Goal: Task Accomplishment & Management: Use online tool/utility

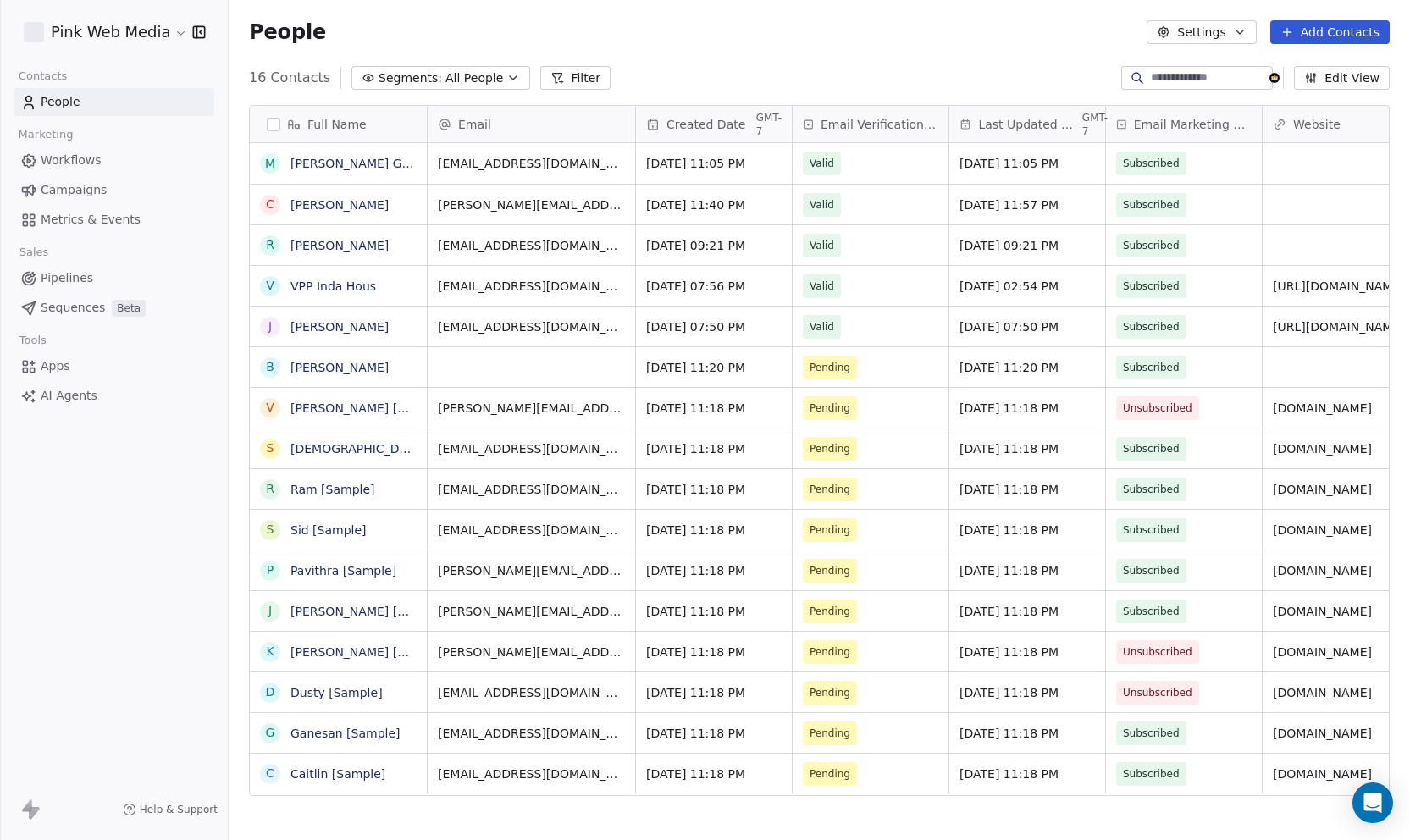
scroll to position [726, 1168]
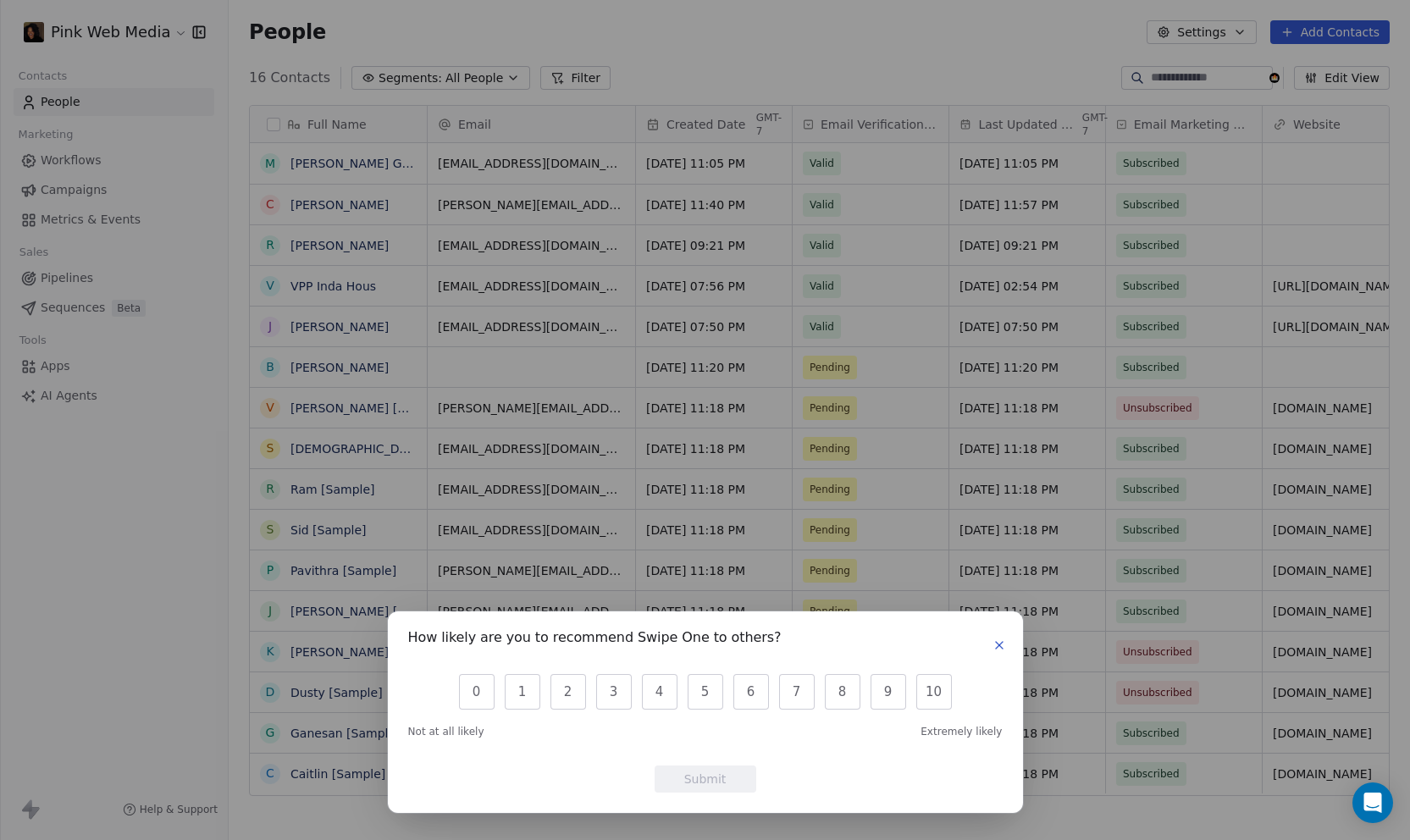
click at [1001, 645] on icon "button" at bounding box center [999, 645] width 14 height 14
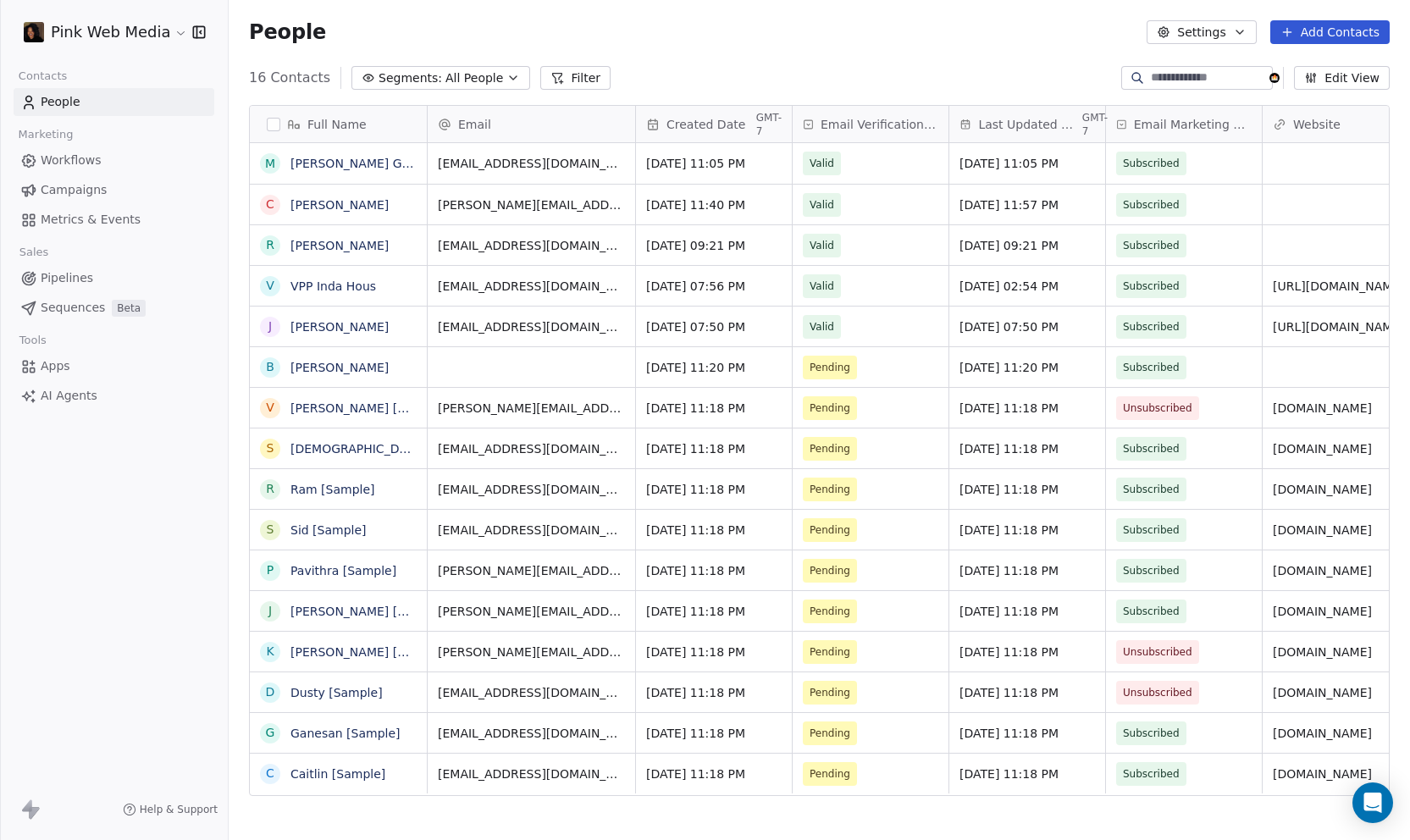
scroll to position [0, 5]
click at [1225, 35] on button "Settings" at bounding box center [1201, 32] width 109 height 24
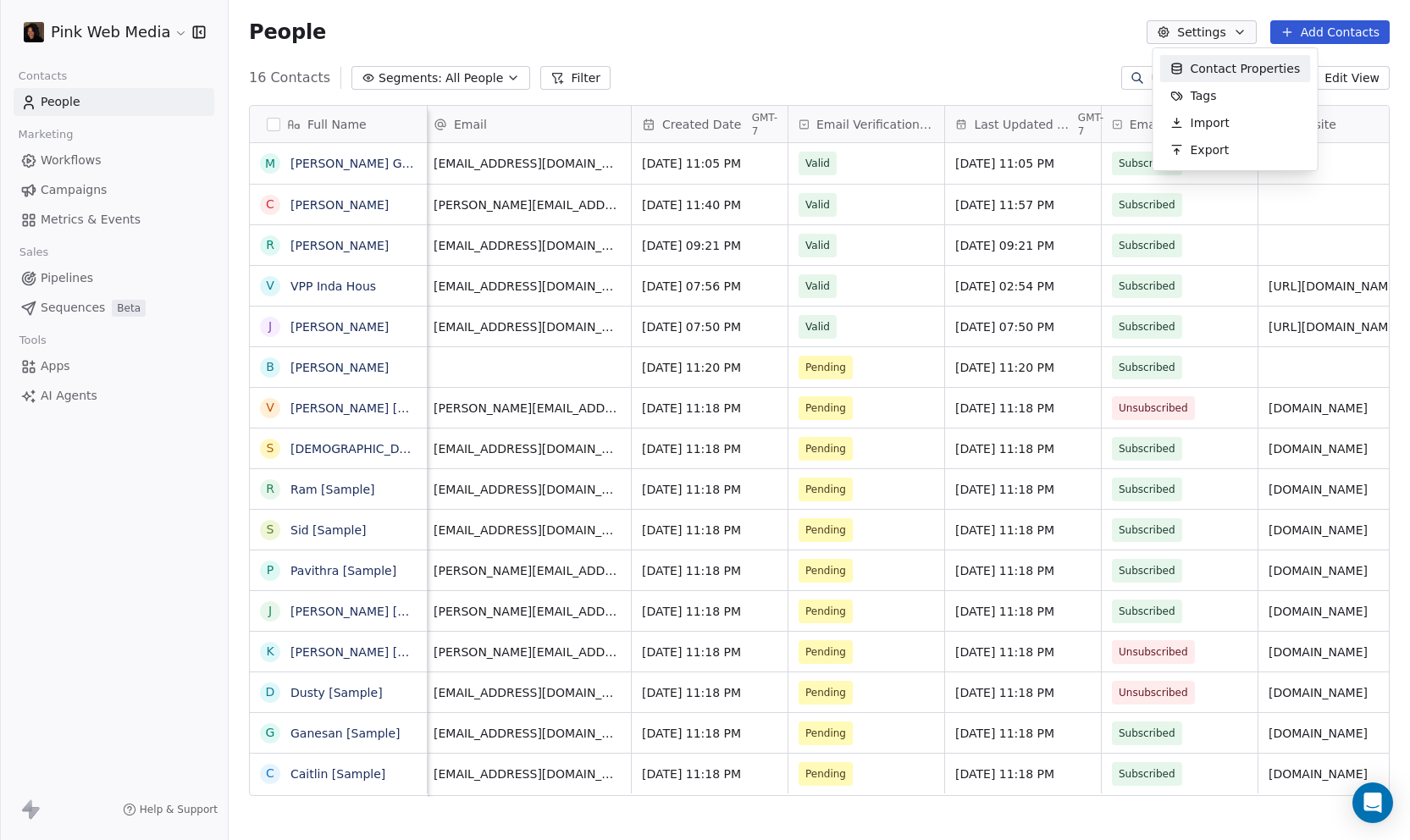
click at [1009, 72] on html "Pink Web Media Contacts People Marketing Workflows Campaigns Metrics & Events S…" at bounding box center [705, 420] width 1410 height 840
click at [61, 368] on span "Apps" at bounding box center [55, 366] width 30 height 18
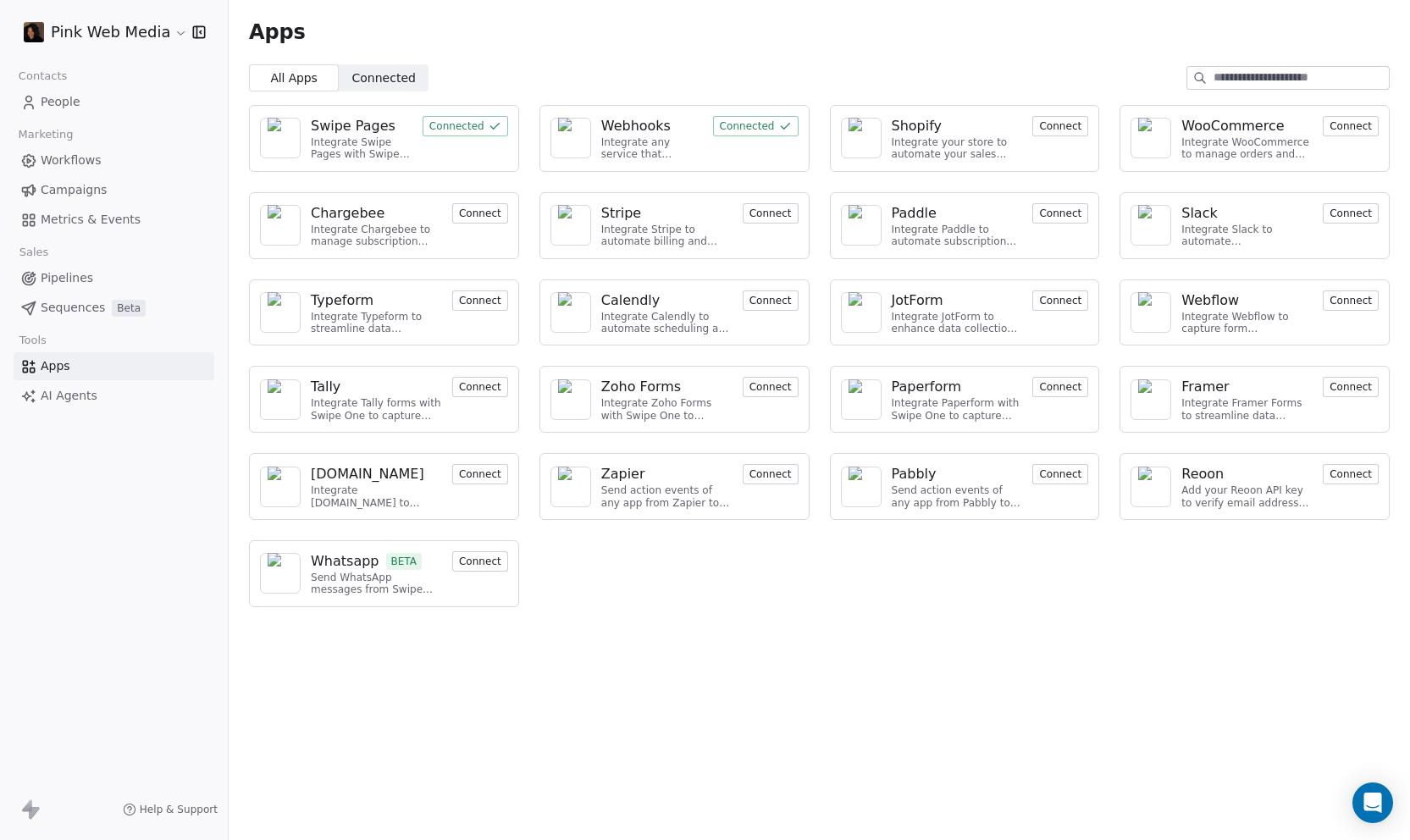
click at [58, 98] on span "People" at bounding box center [61, 102] width 40 height 18
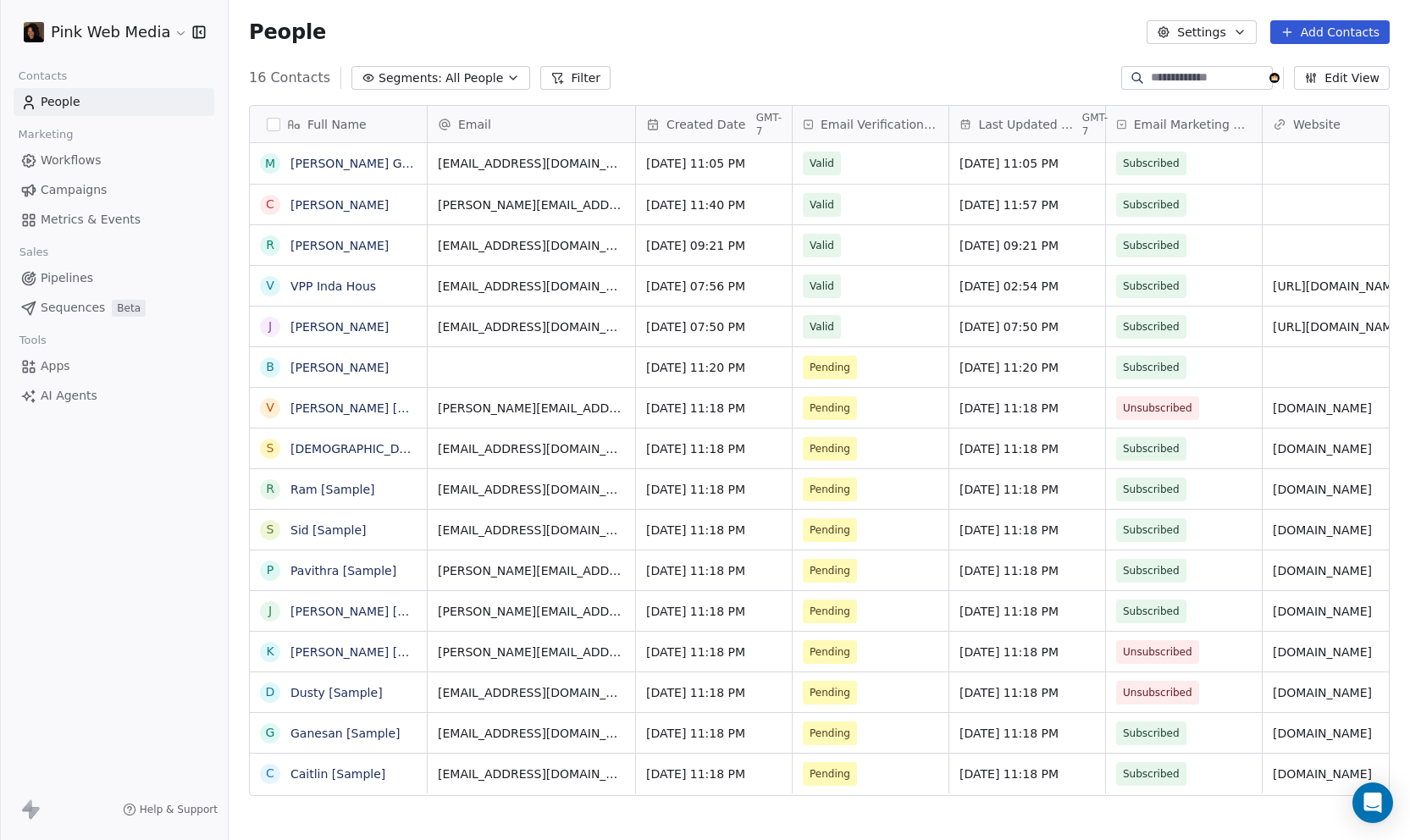
scroll to position [726, 1168]
click at [1355, 76] on button "Edit View" at bounding box center [1341, 78] width 95 height 24
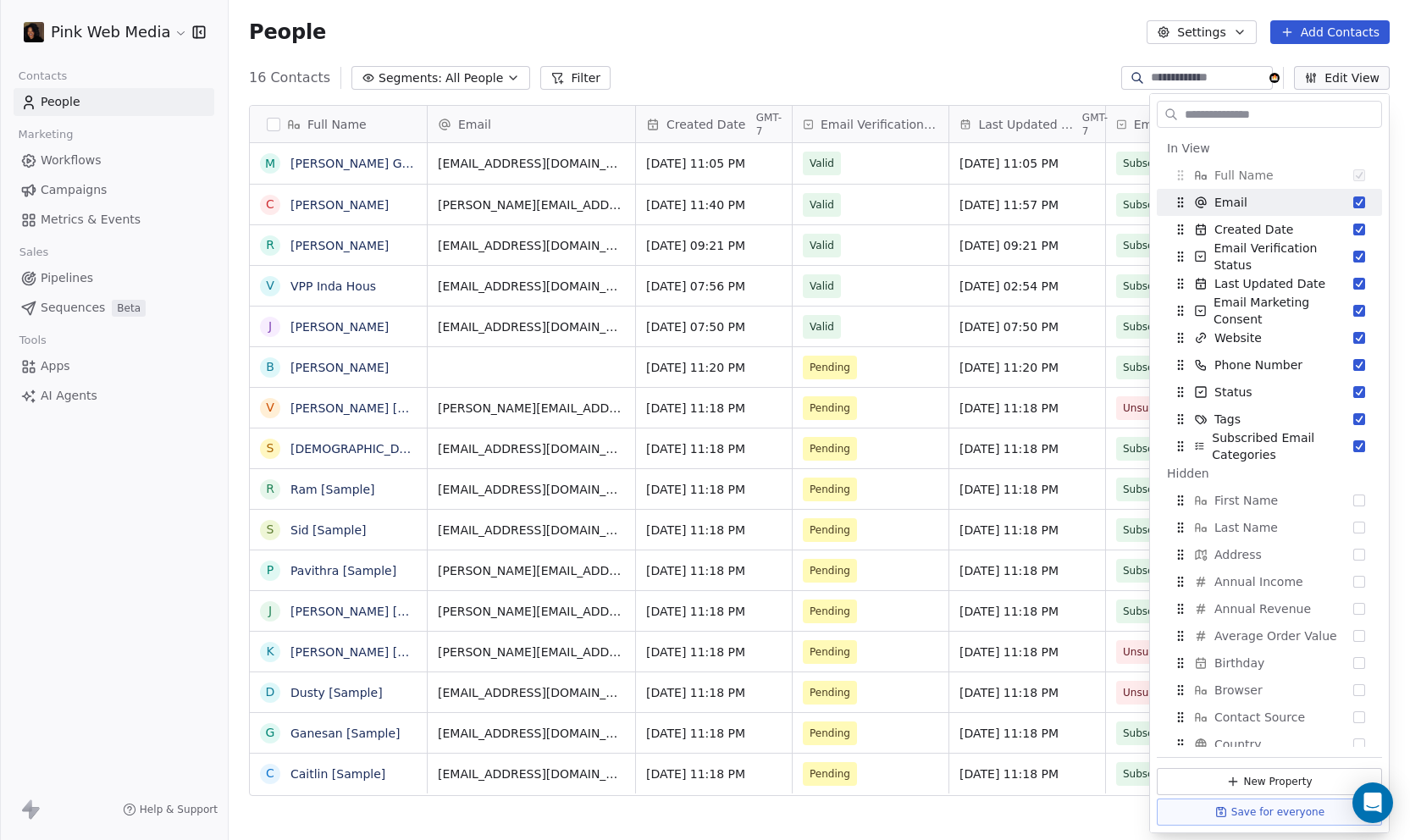
click at [1025, 67] on div "16 Contacts Segments: All People Filter Edit View" at bounding box center [818, 78] width 1181 height 27
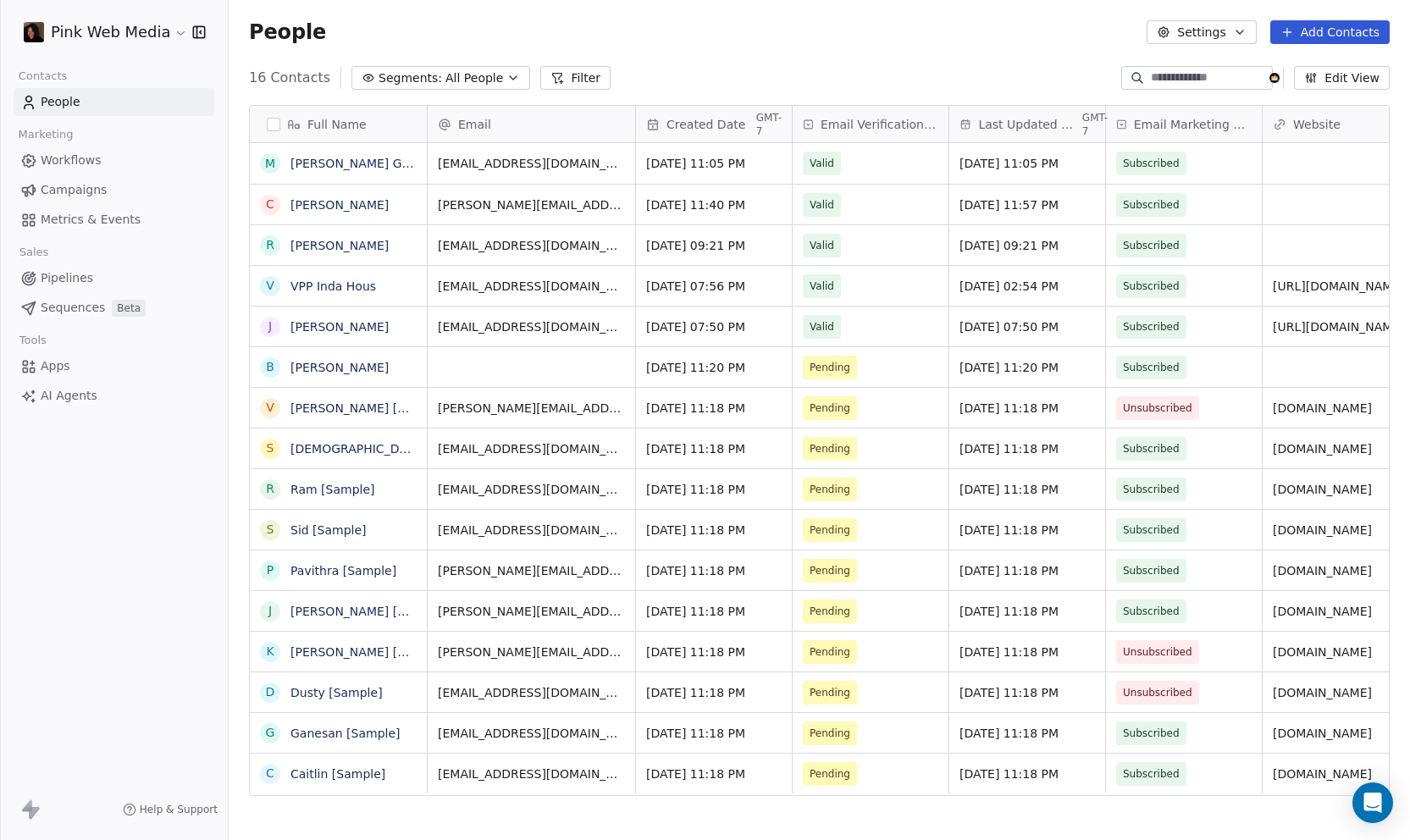
click at [565, 75] on button "Filter" at bounding box center [575, 78] width 70 height 24
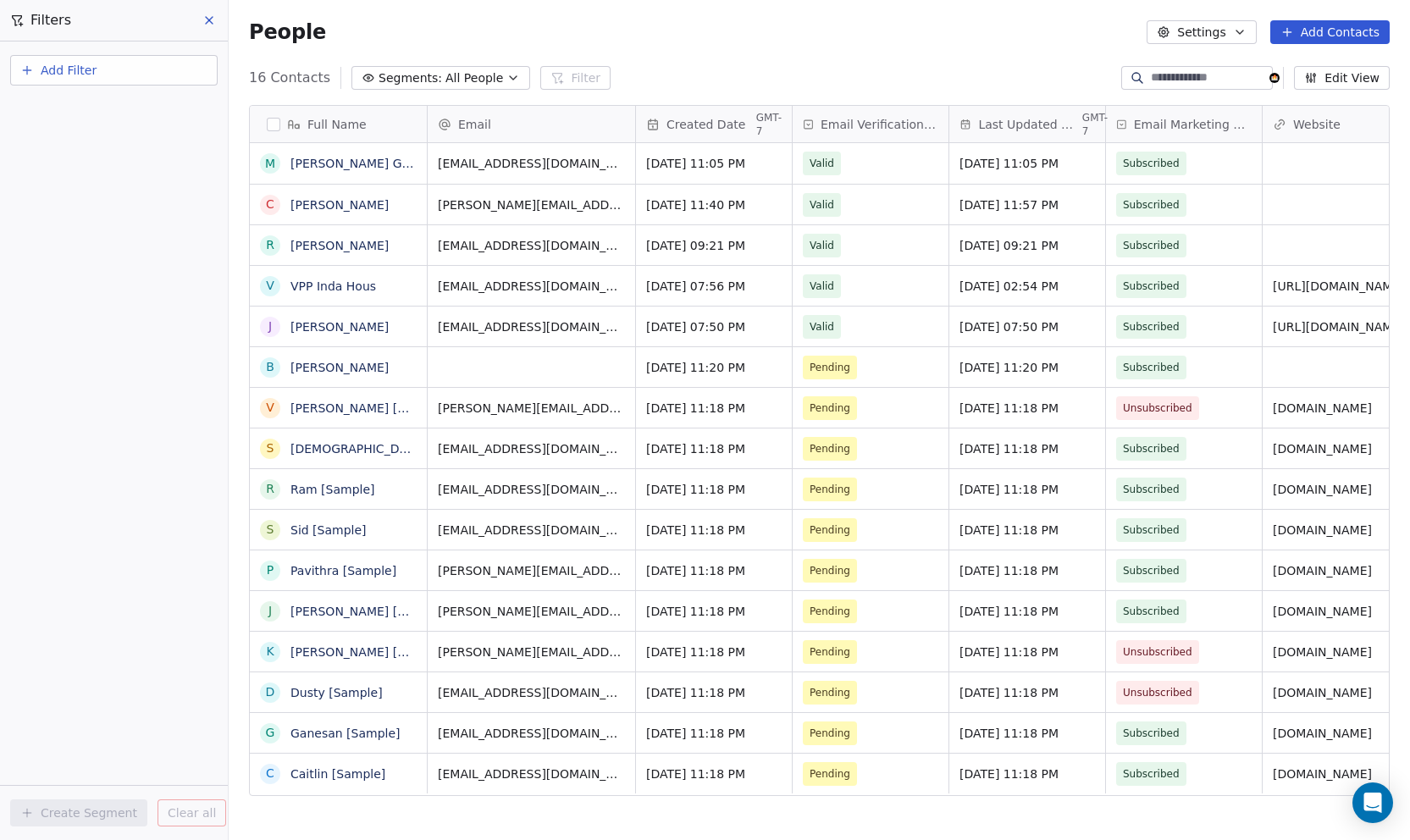
click at [38, 72] on button "Add Filter" at bounding box center [114, 71] width 207 height 31
click at [84, 187] on html "Pink Web Media Contacts People Marketing Workflows Campaigns Metrics & Events S…" at bounding box center [705, 420] width 1410 height 840
click at [104, 67] on button "Add Filter" at bounding box center [114, 71] width 207 height 31
click at [107, 199] on html "Pink Web Media Contacts People Marketing Workflows Campaigns Metrics & Events S…" at bounding box center [705, 420] width 1410 height 840
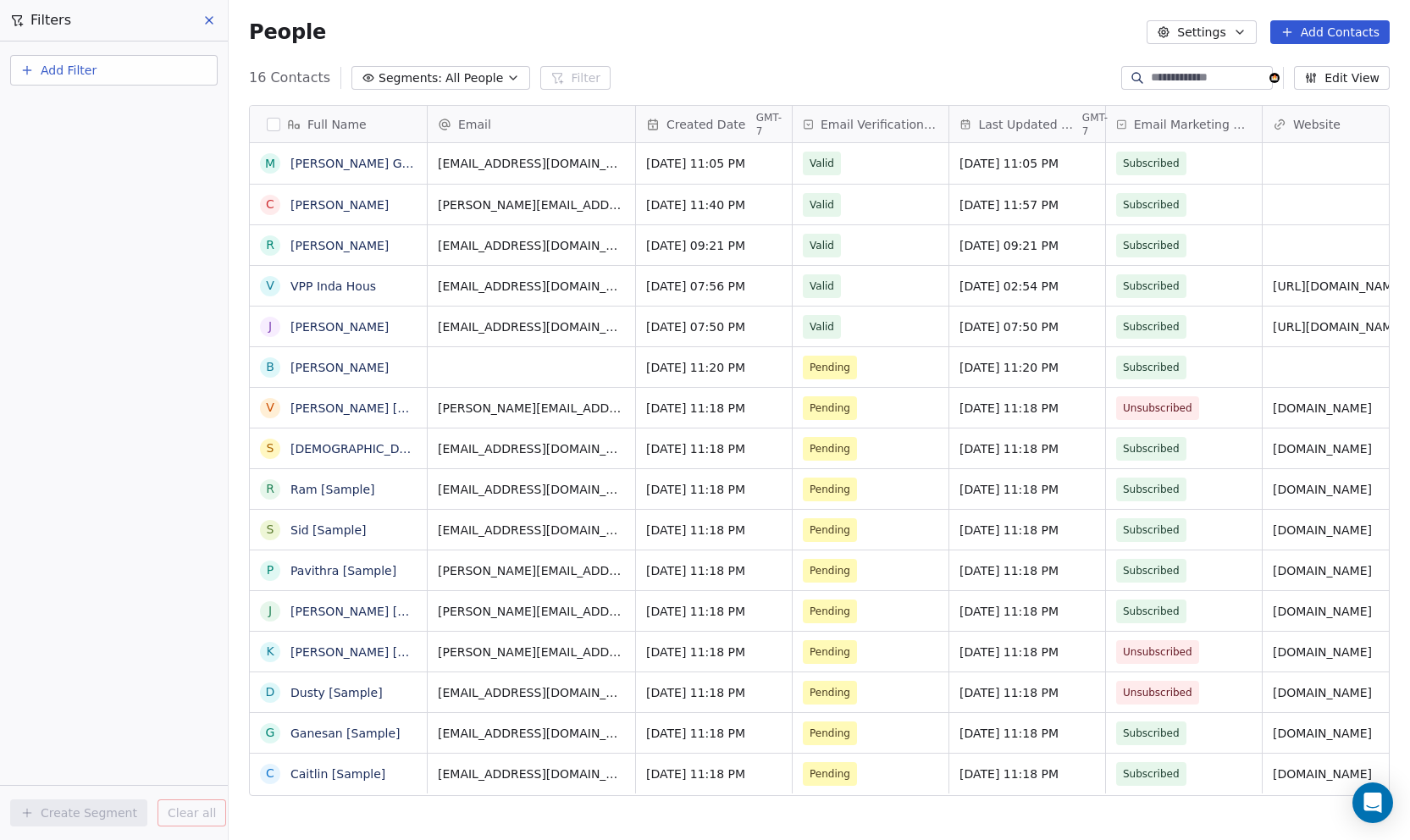
click at [1212, 34] on button "Settings" at bounding box center [1201, 32] width 109 height 24
click at [125, 119] on html "Pink Web Media Contacts People Marketing Workflows Campaigns Metrics & Events S…" at bounding box center [705, 420] width 1410 height 840
click at [1325, 35] on button "Add Contacts" at bounding box center [1329, 32] width 119 height 24
click at [1081, 48] on html "Pink Web Media Contacts People Marketing Workflows Campaigns Metrics & Events S…" at bounding box center [705, 420] width 1410 height 840
click at [194, 22] on div "Filters" at bounding box center [114, 20] width 228 height 41
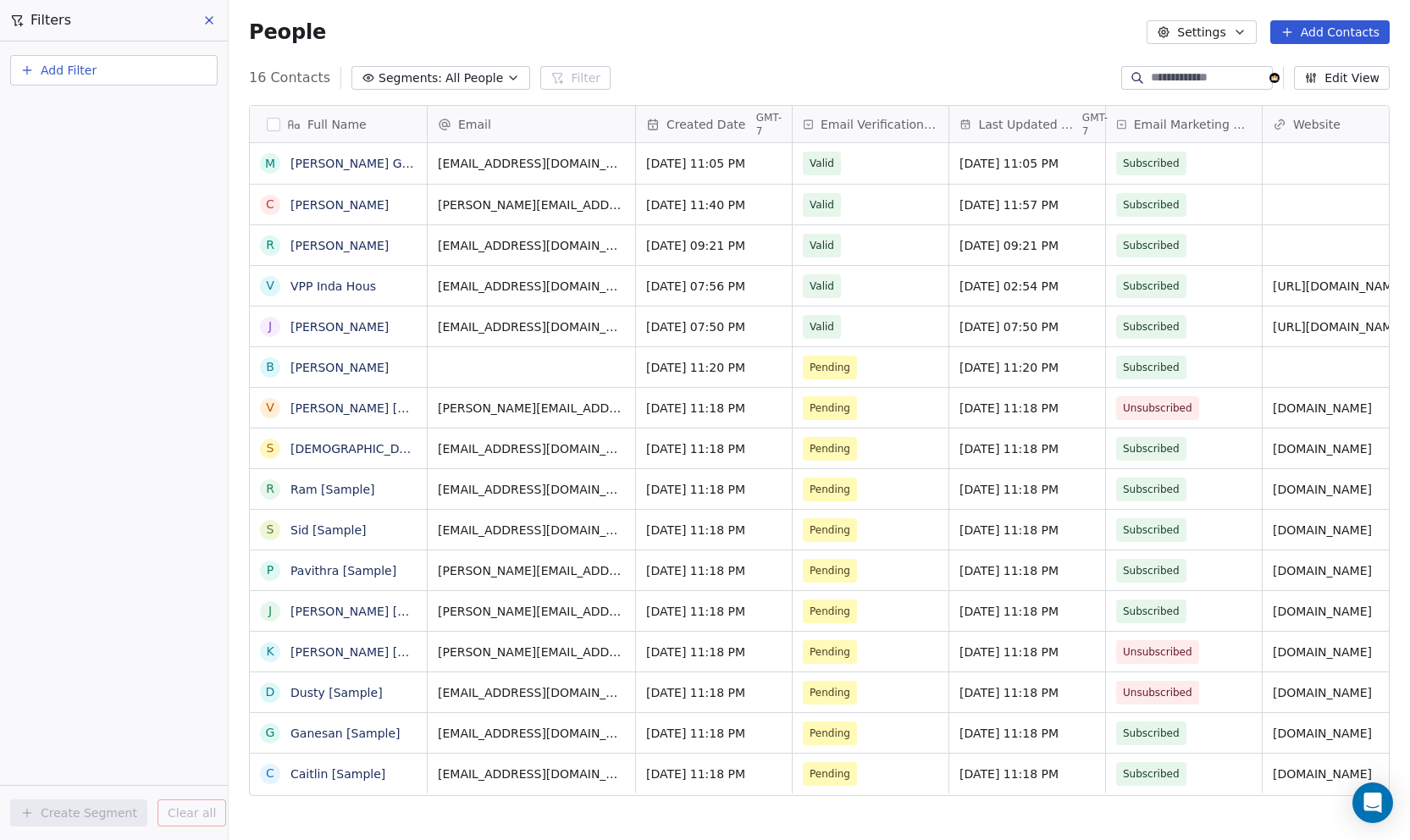
click at [214, 20] on icon at bounding box center [209, 20] width 14 height 14
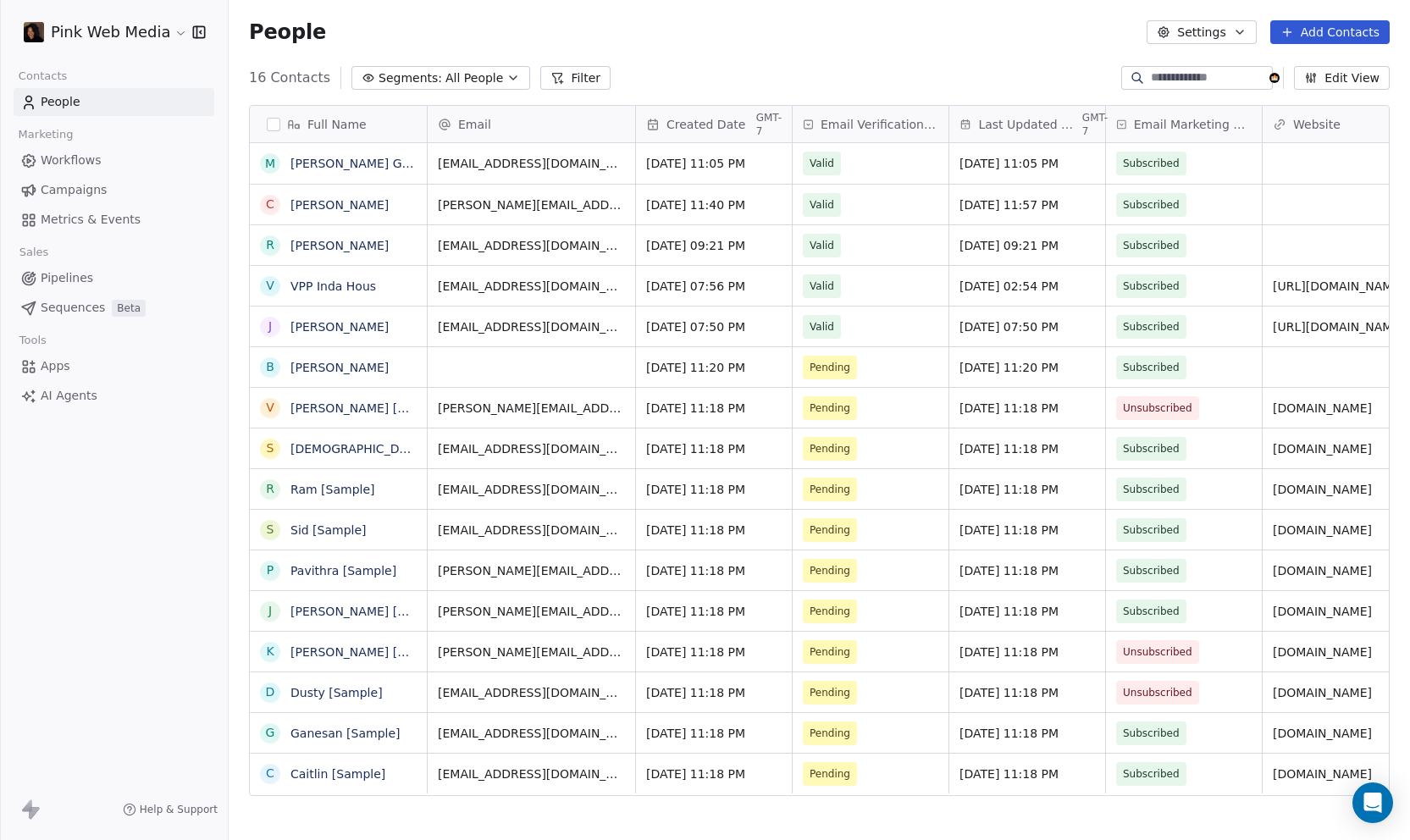
click at [83, 187] on span "Campaigns" at bounding box center [74, 190] width 66 height 18
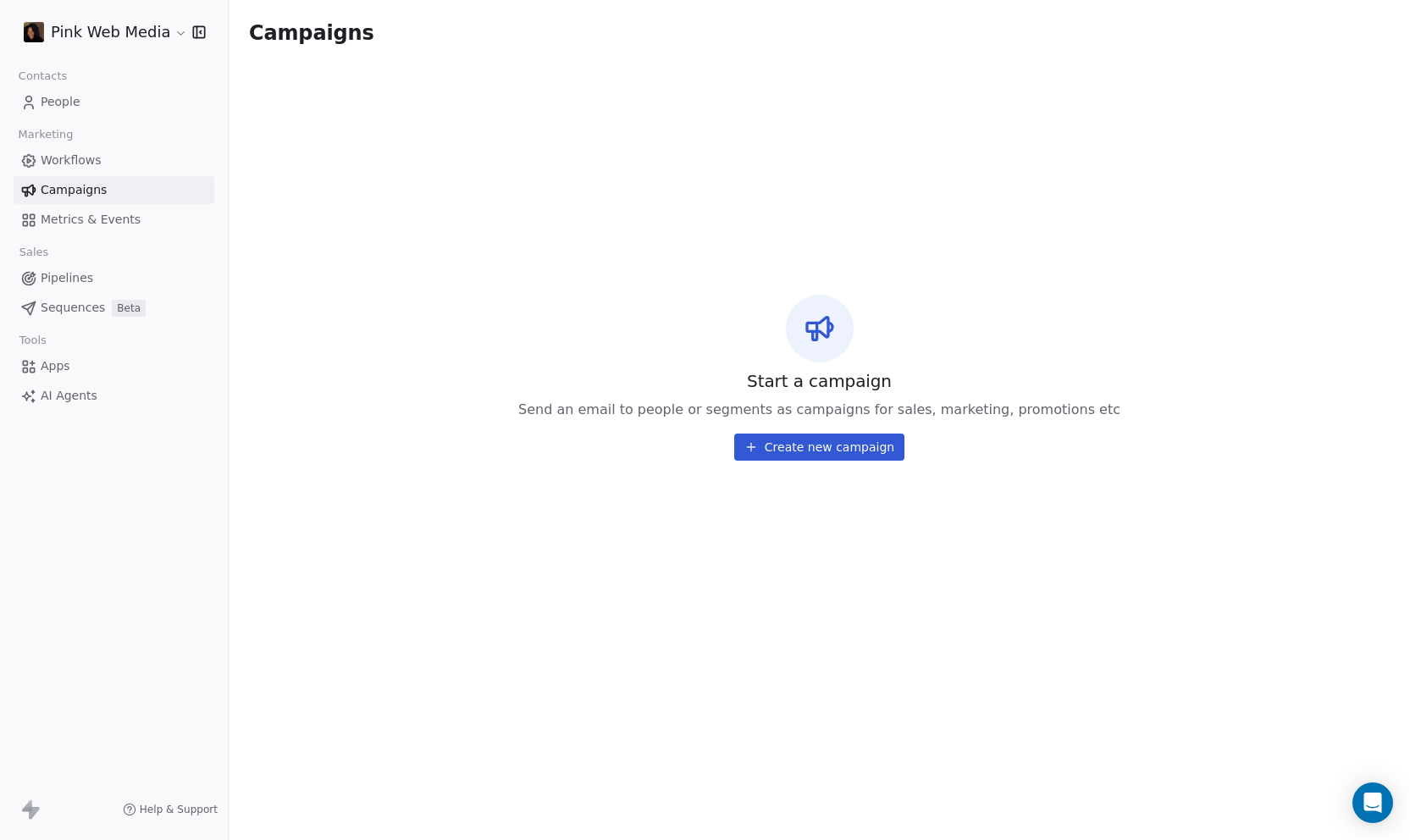
click at [85, 391] on span "AI Agents" at bounding box center [69, 396] width 56 height 18
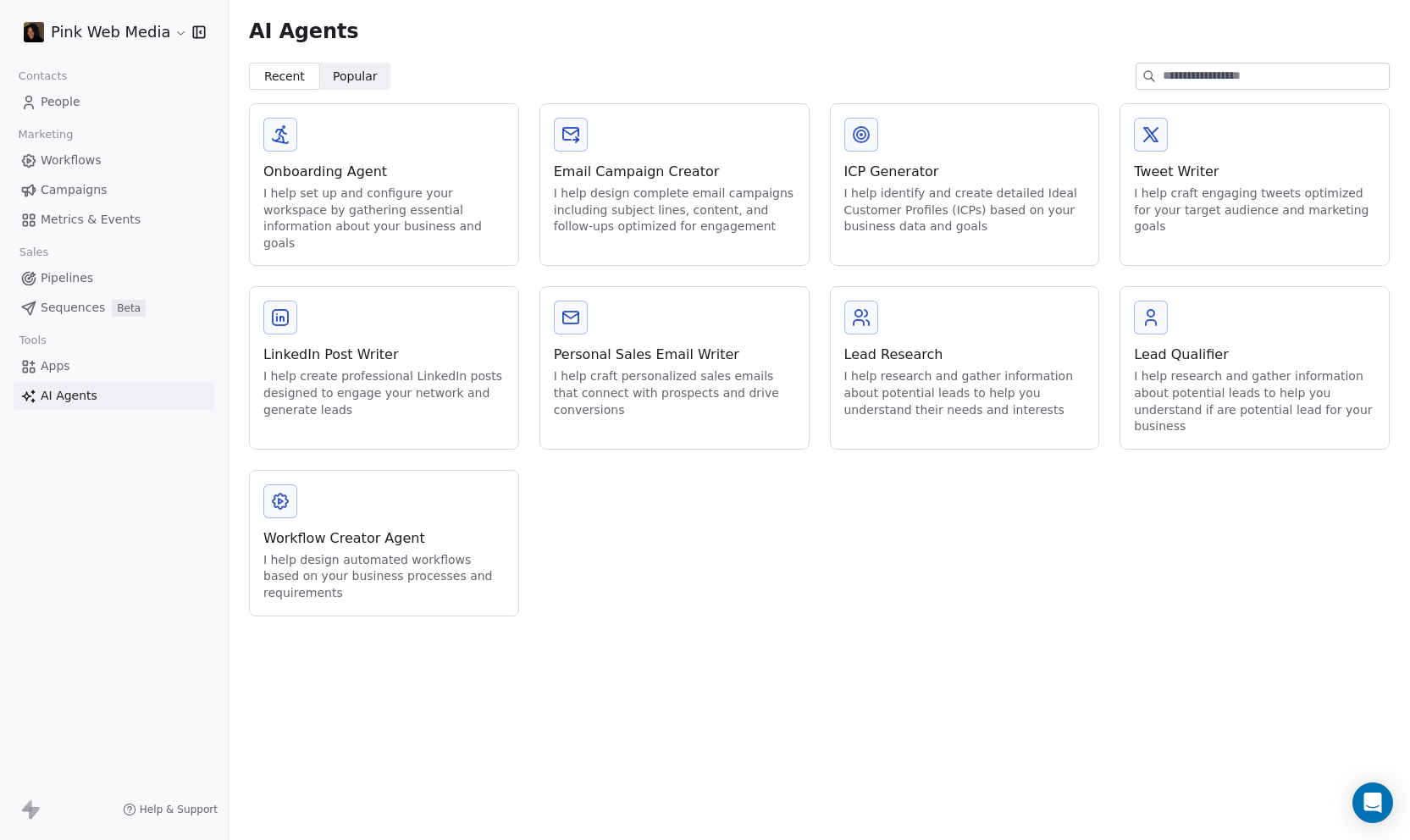
click at [80, 368] on link "Apps" at bounding box center [114, 365] width 201 height 28
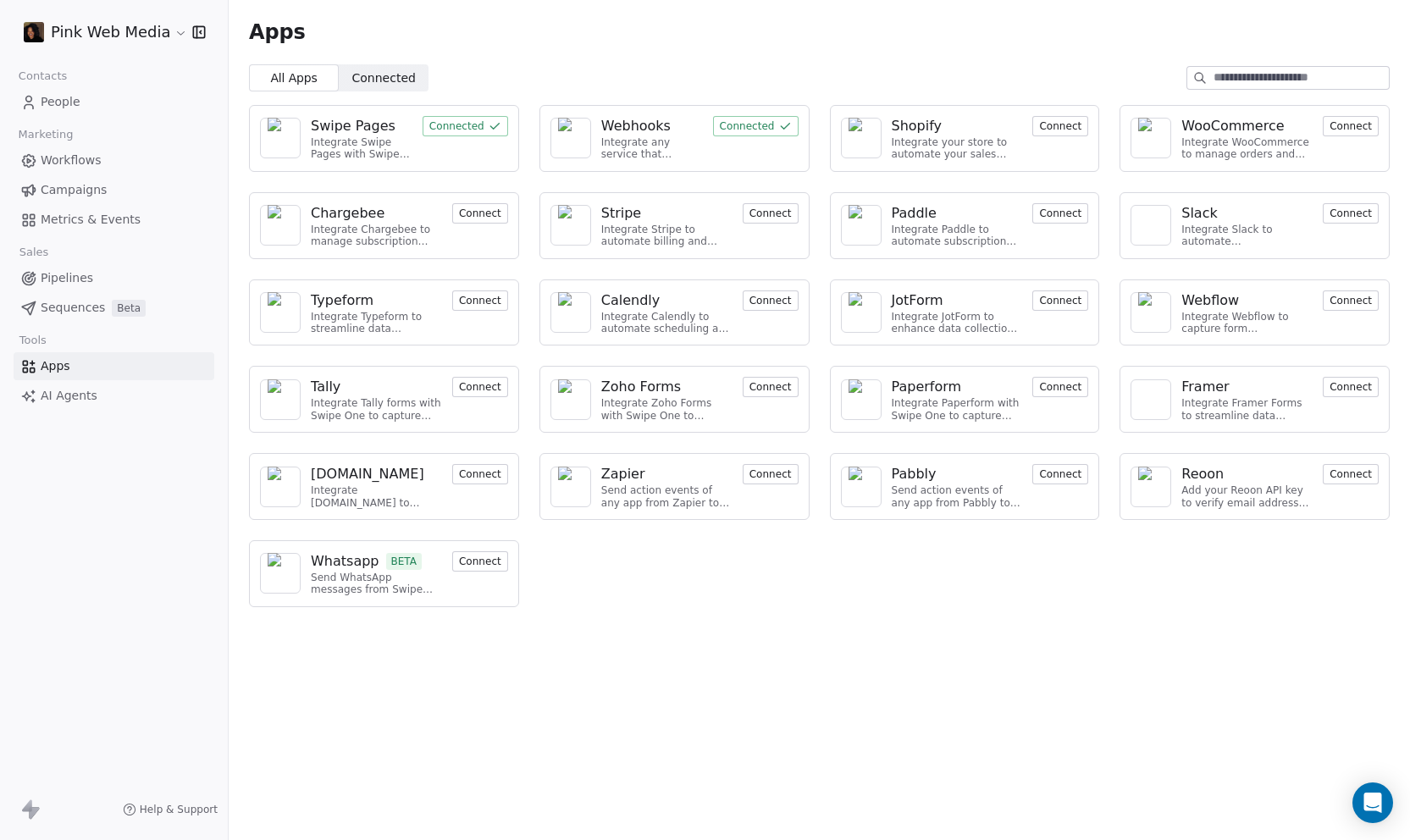
click at [288, 142] on img at bounding box center [280, 137] width 25 height 41
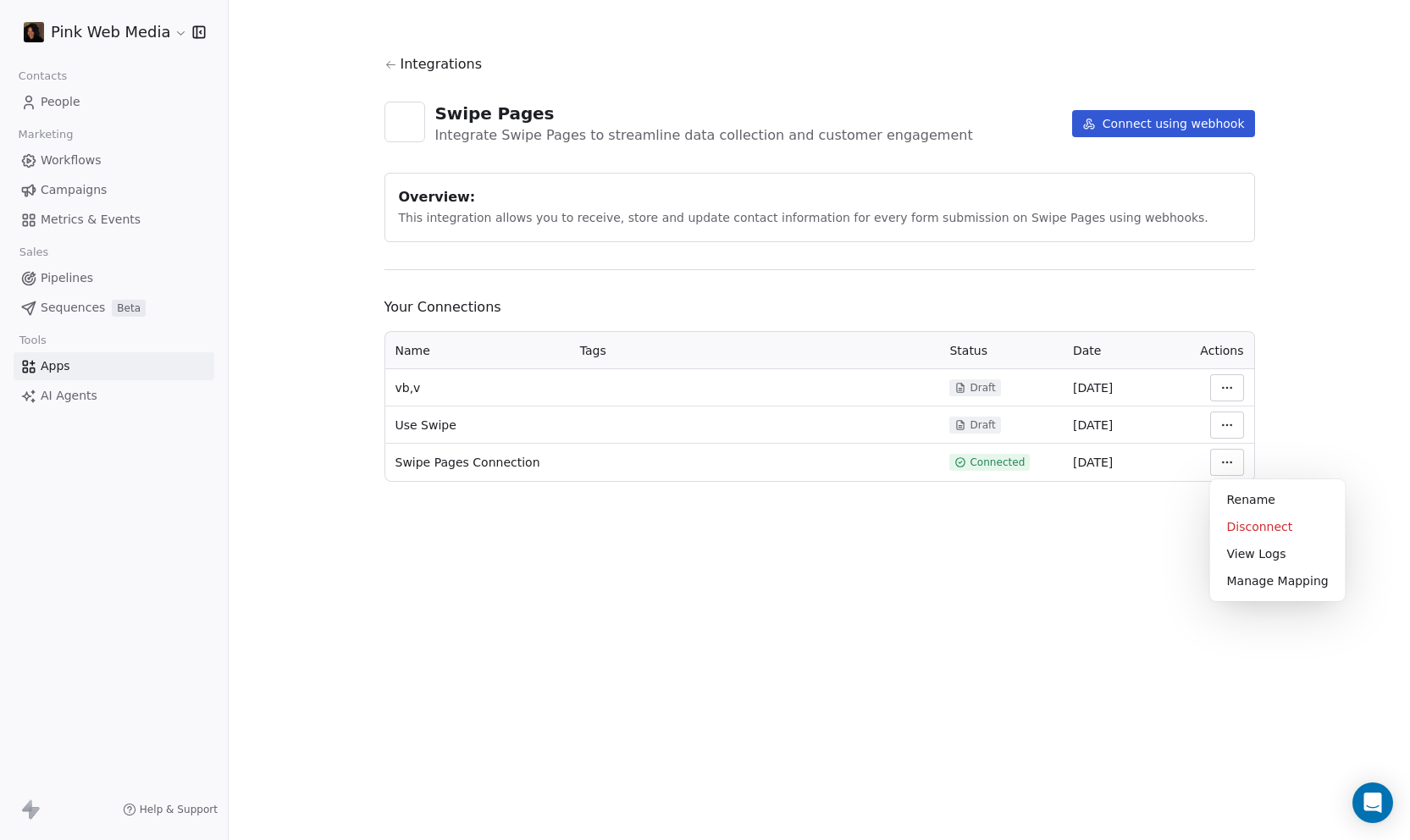
click at [962, 635] on html "Pink Web Media Contacts People Marketing Workflows Campaigns Metrics & Events S…" at bounding box center [705, 420] width 1410 height 840
click at [425, 62] on span "Integrations" at bounding box center [442, 65] width 82 height 20
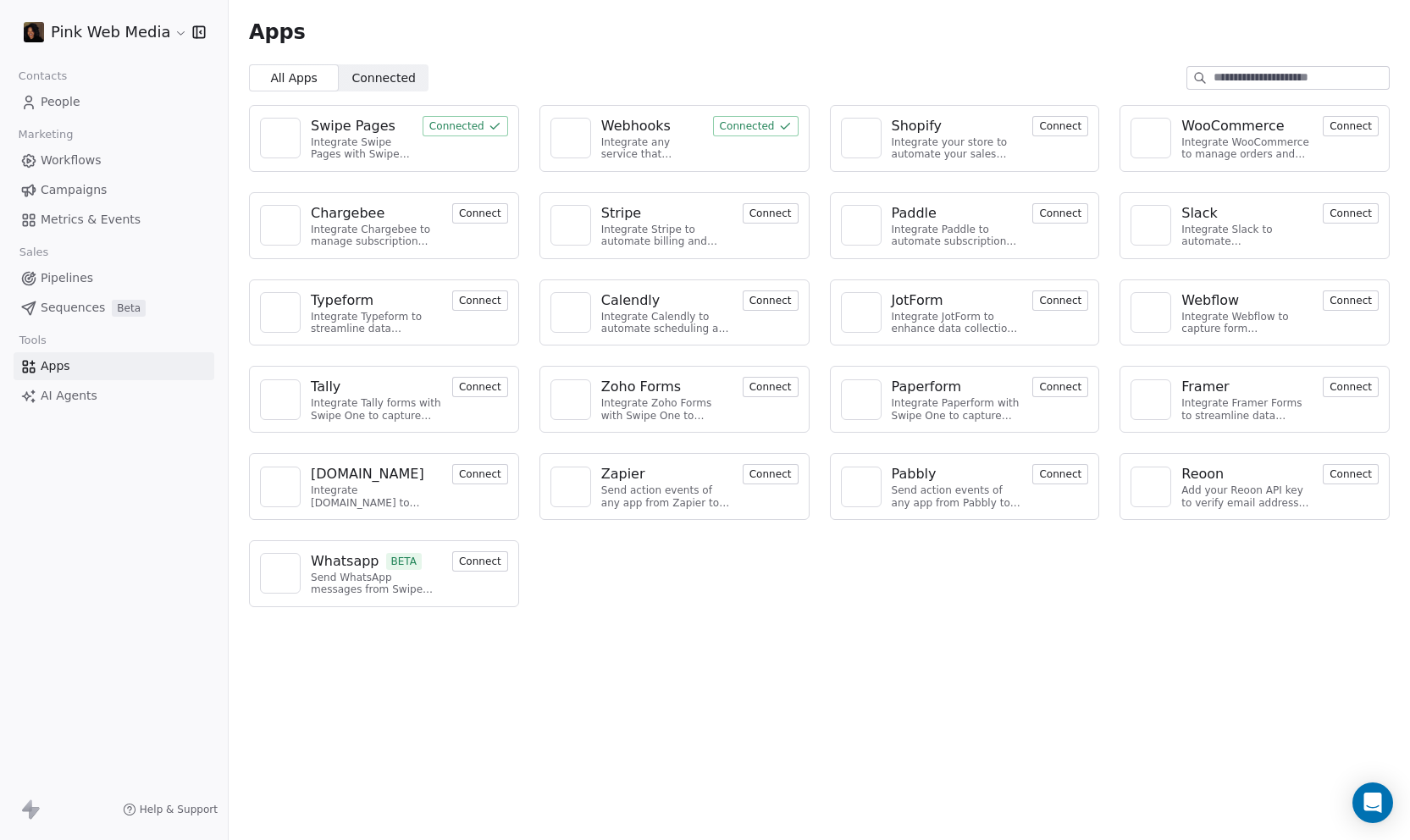
click at [68, 278] on span "Pipelines" at bounding box center [67, 278] width 53 height 18
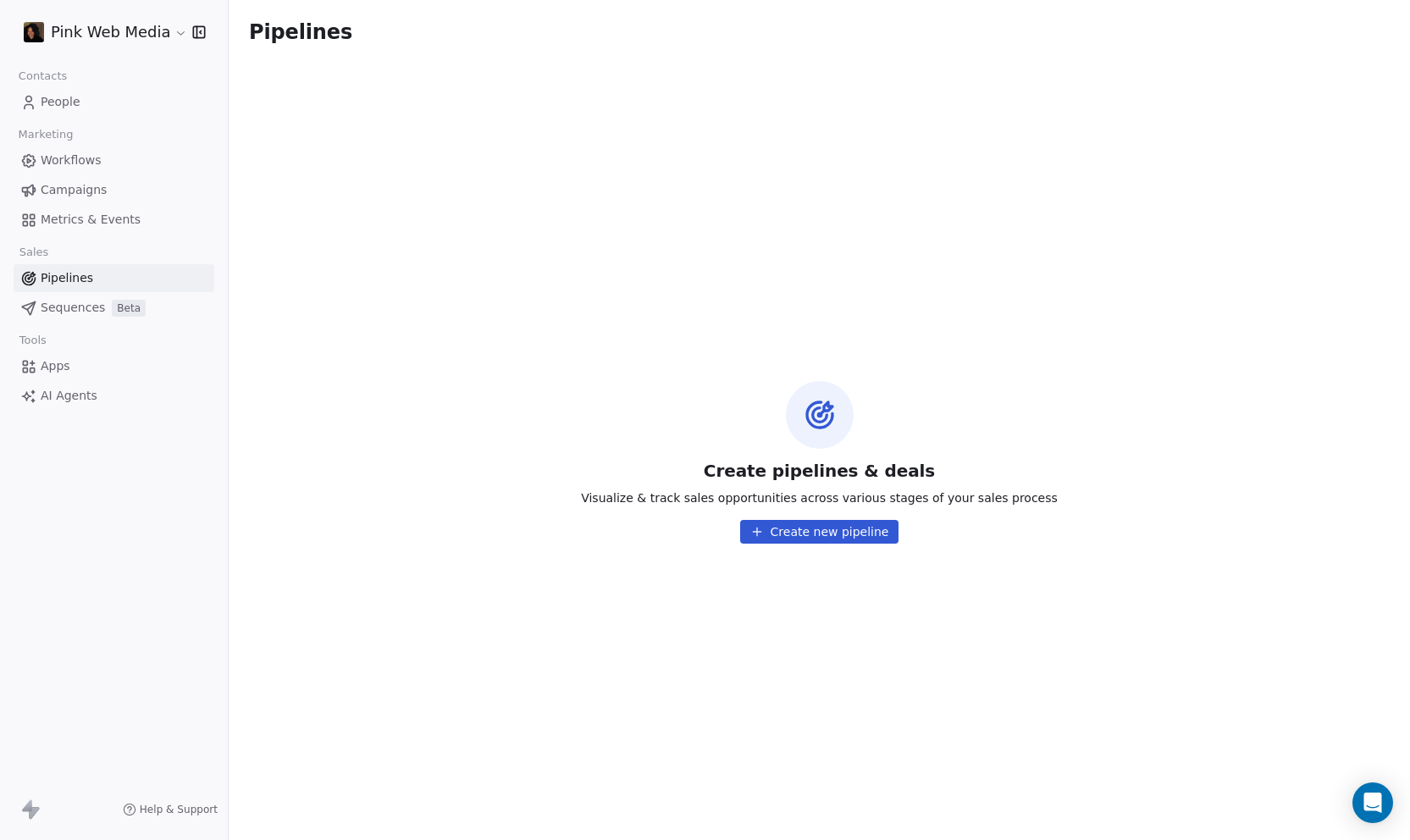
click at [75, 159] on span "Workflows" at bounding box center [71, 161] width 61 height 18
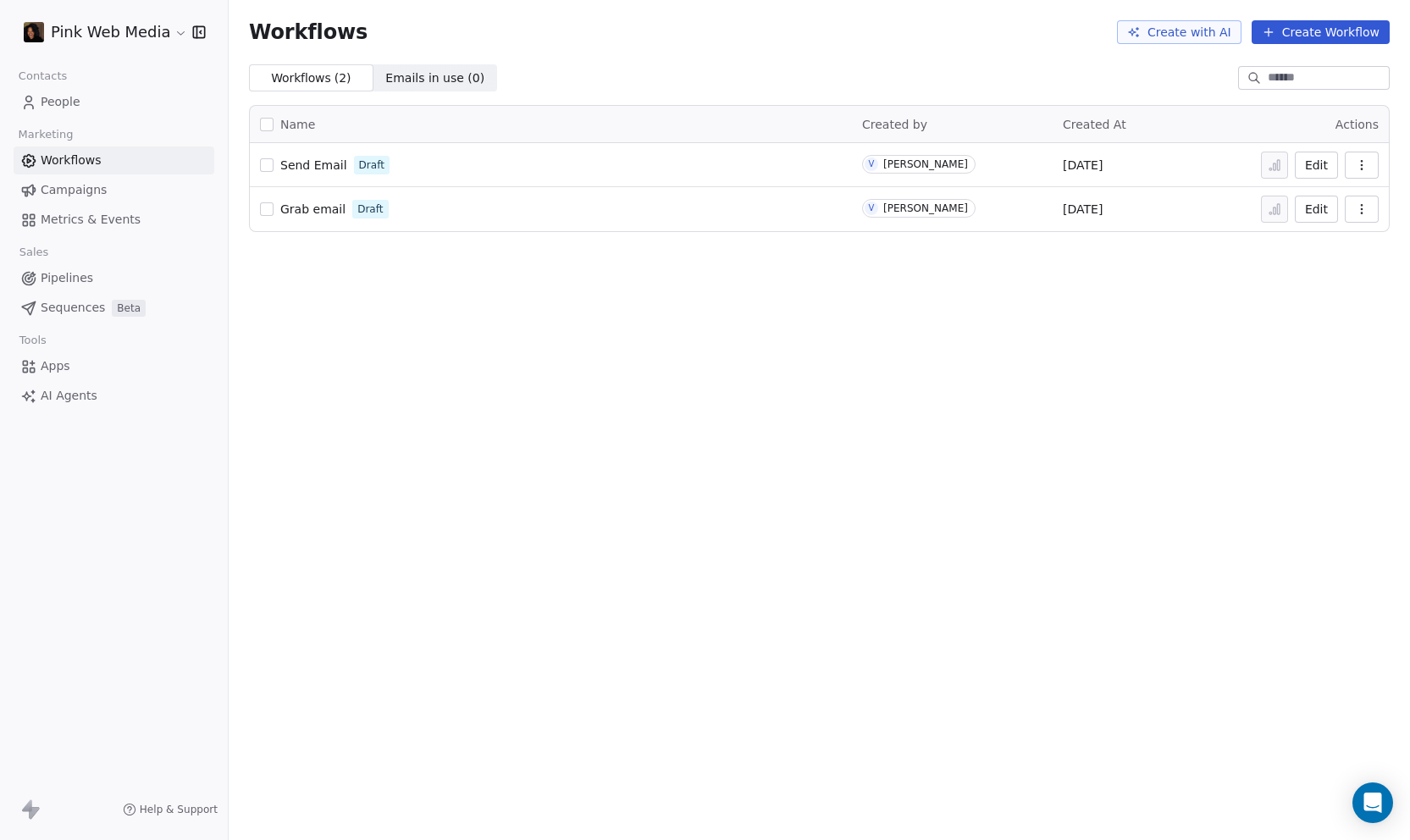
click at [335, 206] on span "Grab email" at bounding box center [313, 209] width 65 height 14
click at [335, 205] on span "Grab email" at bounding box center [313, 209] width 65 height 14
click at [61, 104] on span "People" at bounding box center [61, 102] width 40 height 18
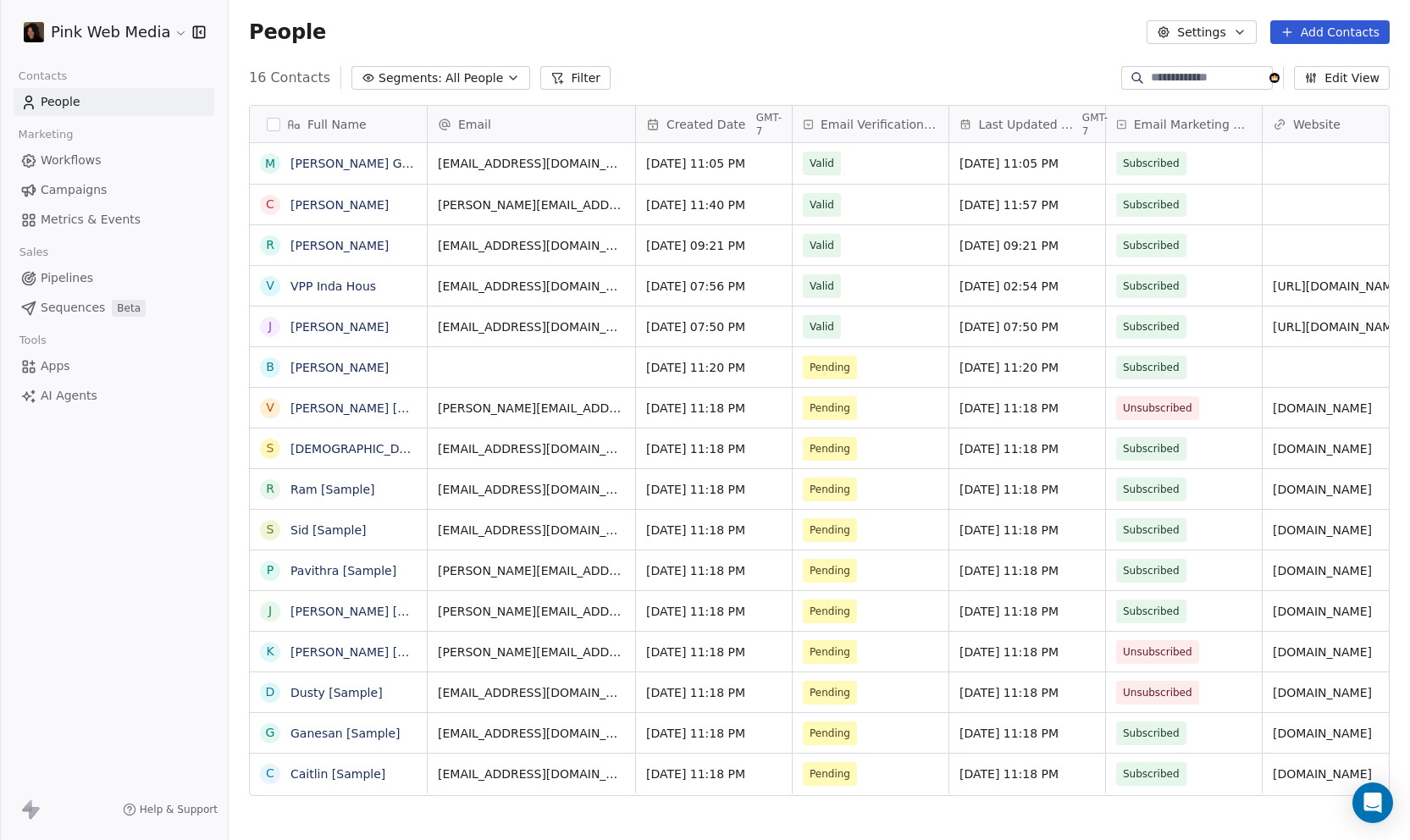
scroll to position [726, 1168]
click at [875, 125] on span "Email Verification Status" at bounding box center [878, 125] width 117 height 17
click at [973, 45] on html "Pink Web Media Contacts People Marketing Workflows Campaigns Metrics & Events S…" at bounding box center [705, 420] width 1410 height 840
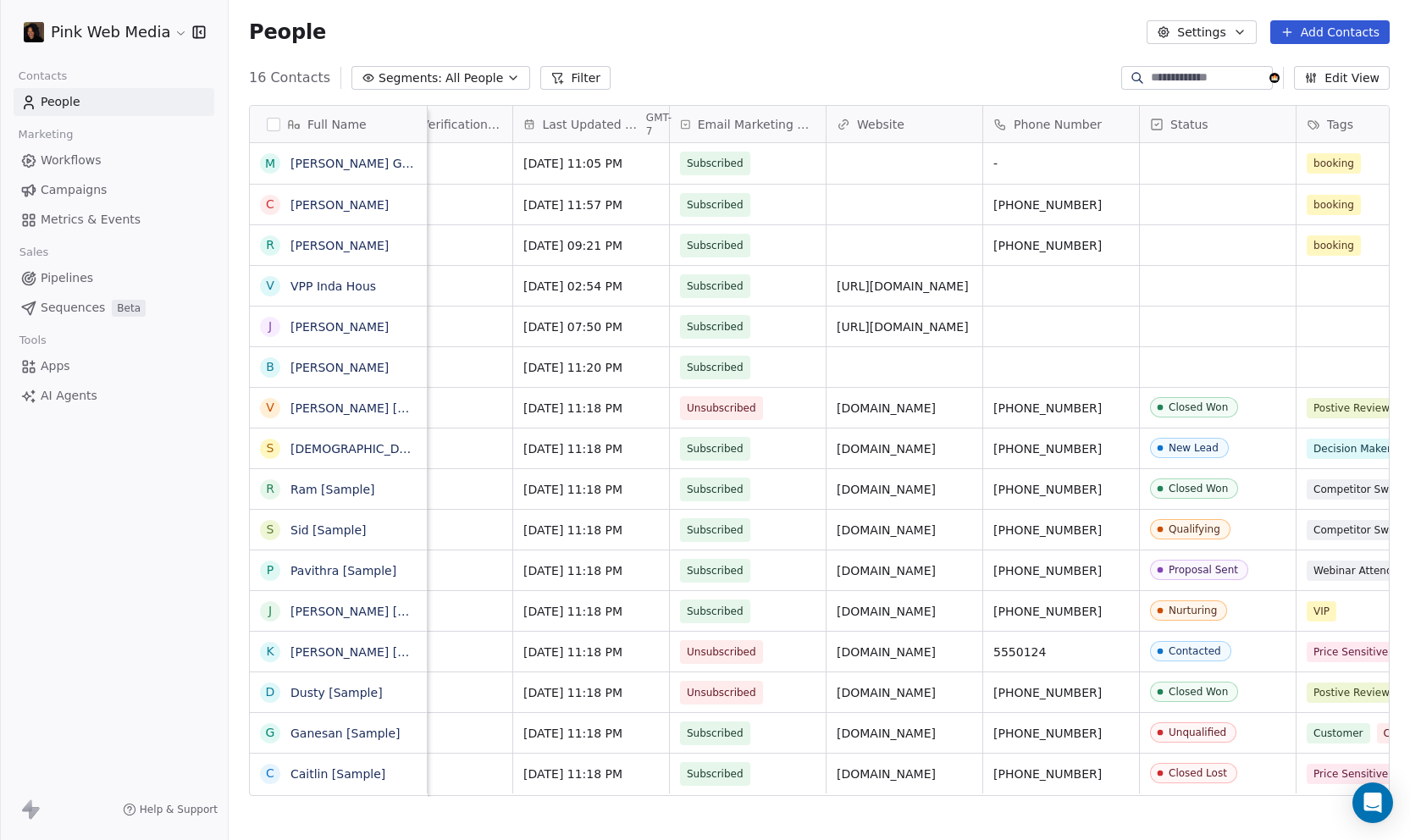
scroll to position [12, 435]
click at [923, 50] on div "People Settings Add Contacts" at bounding box center [818, 32] width 1181 height 65
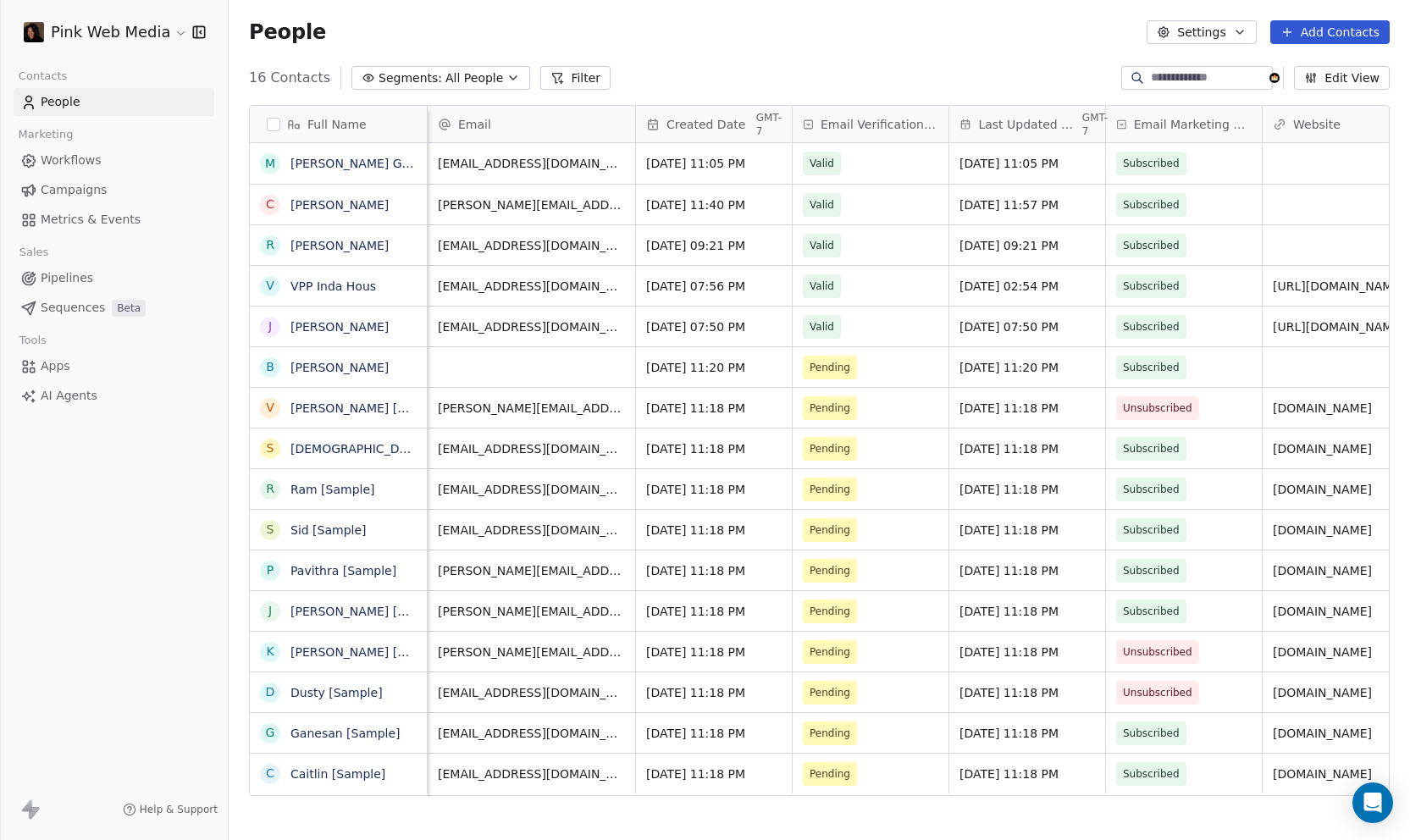
scroll to position [13, 22]
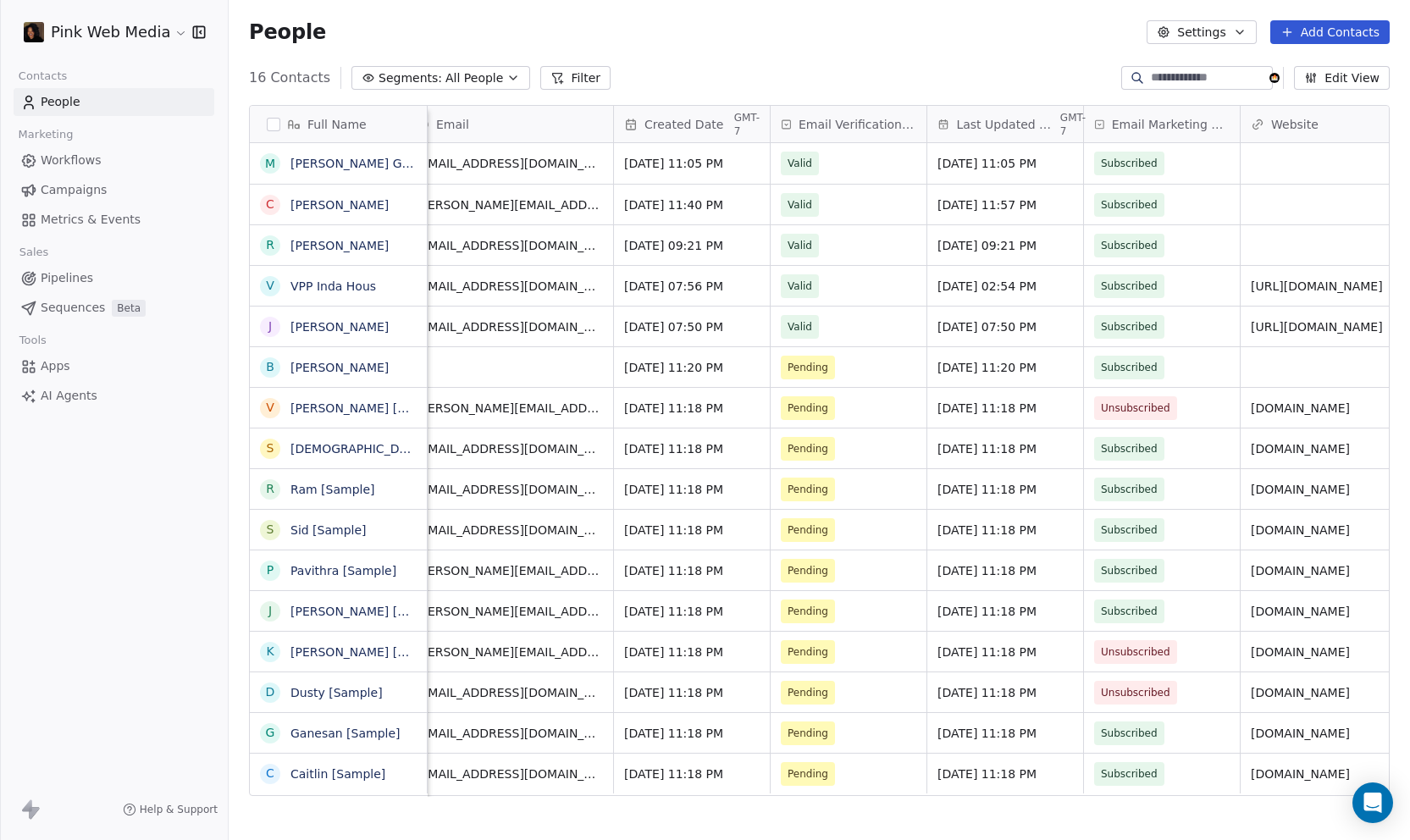
click at [77, 106] on span "People" at bounding box center [61, 102] width 40 height 18
click at [67, 158] on span "Workflows" at bounding box center [71, 161] width 61 height 18
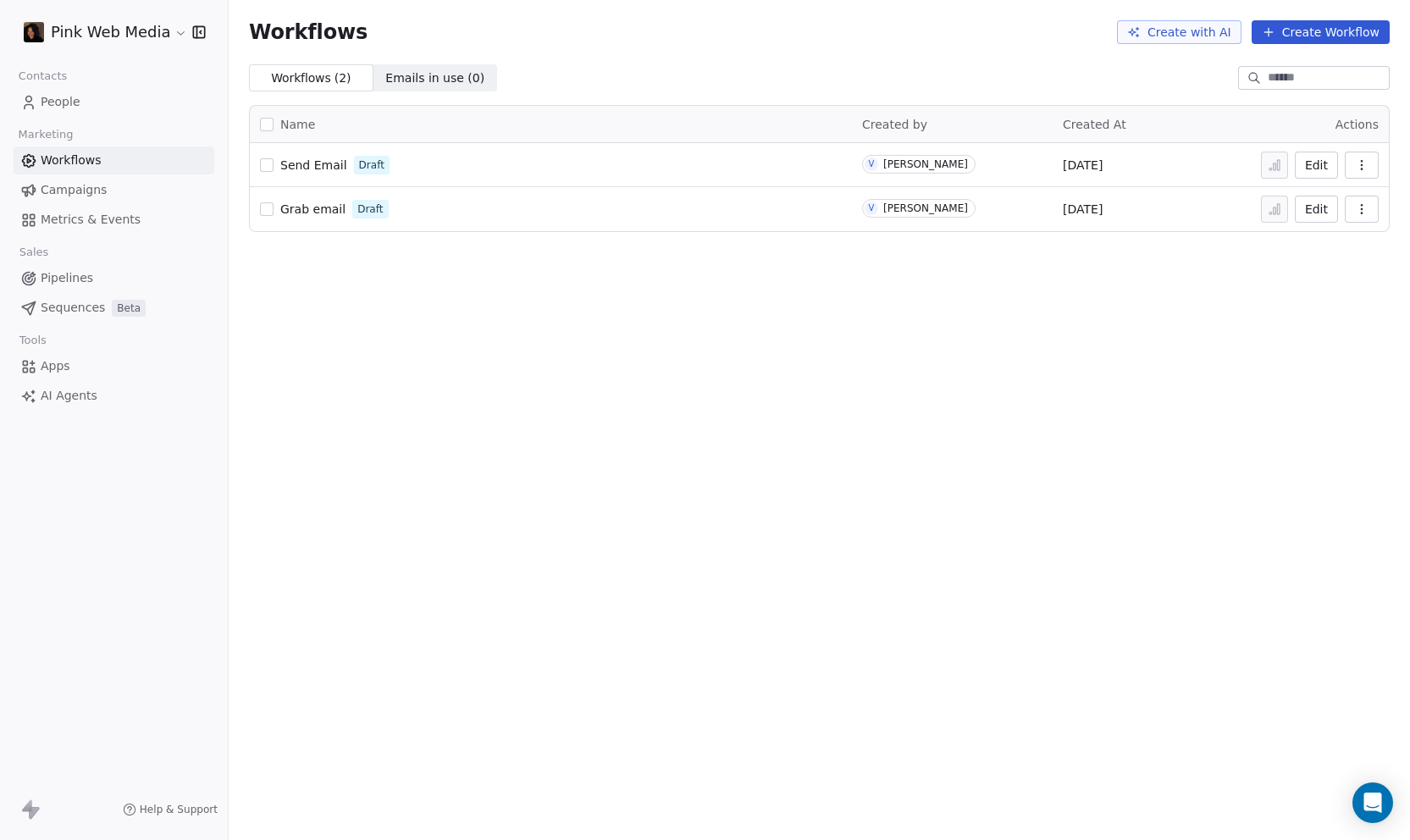
click at [31, 809] on icon at bounding box center [26, 805] width 10 height 12
click at [158, 805] on span "Help & Support" at bounding box center [179, 809] width 78 height 14
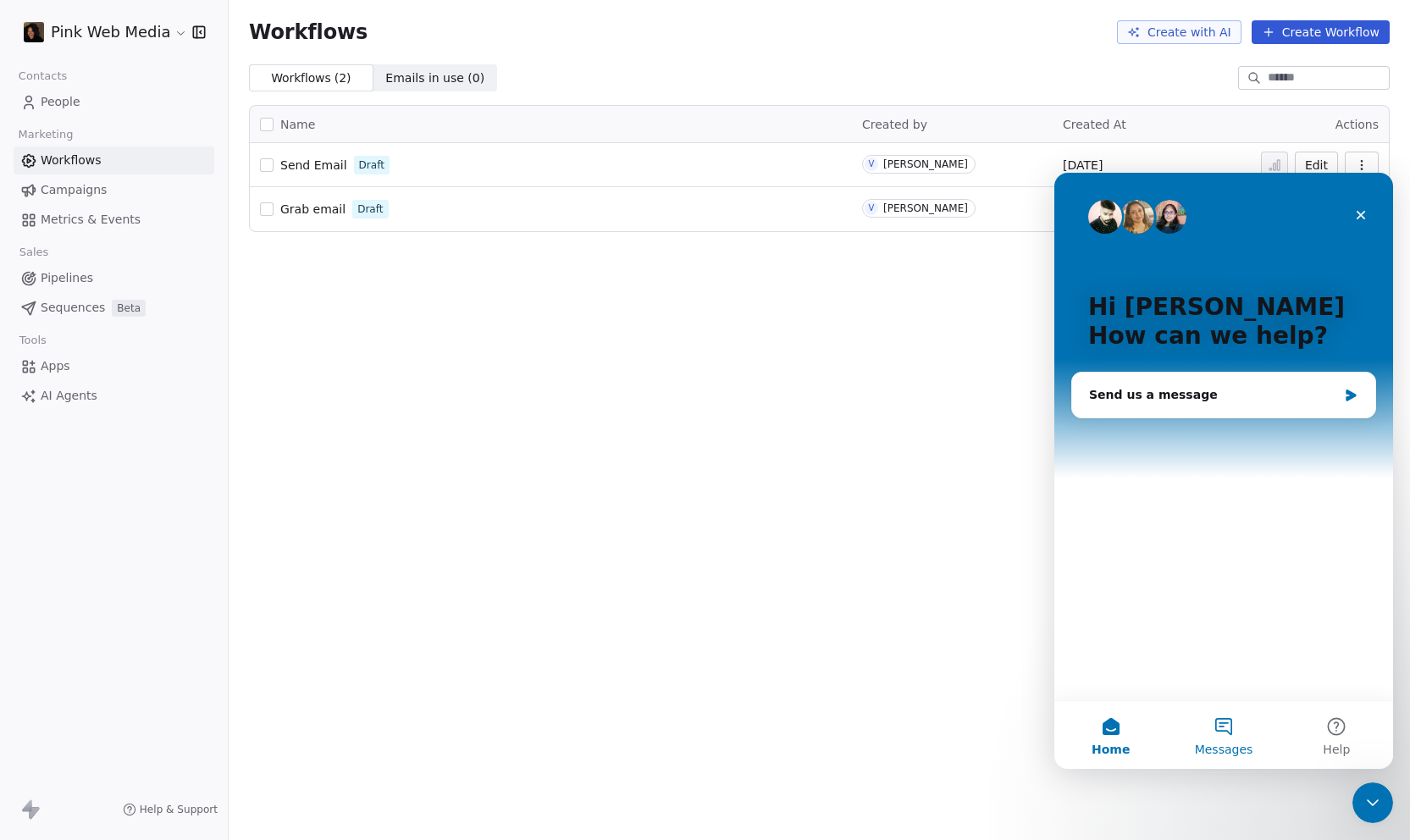
click at [1232, 721] on button "Messages" at bounding box center [1223, 735] width 113 height 68
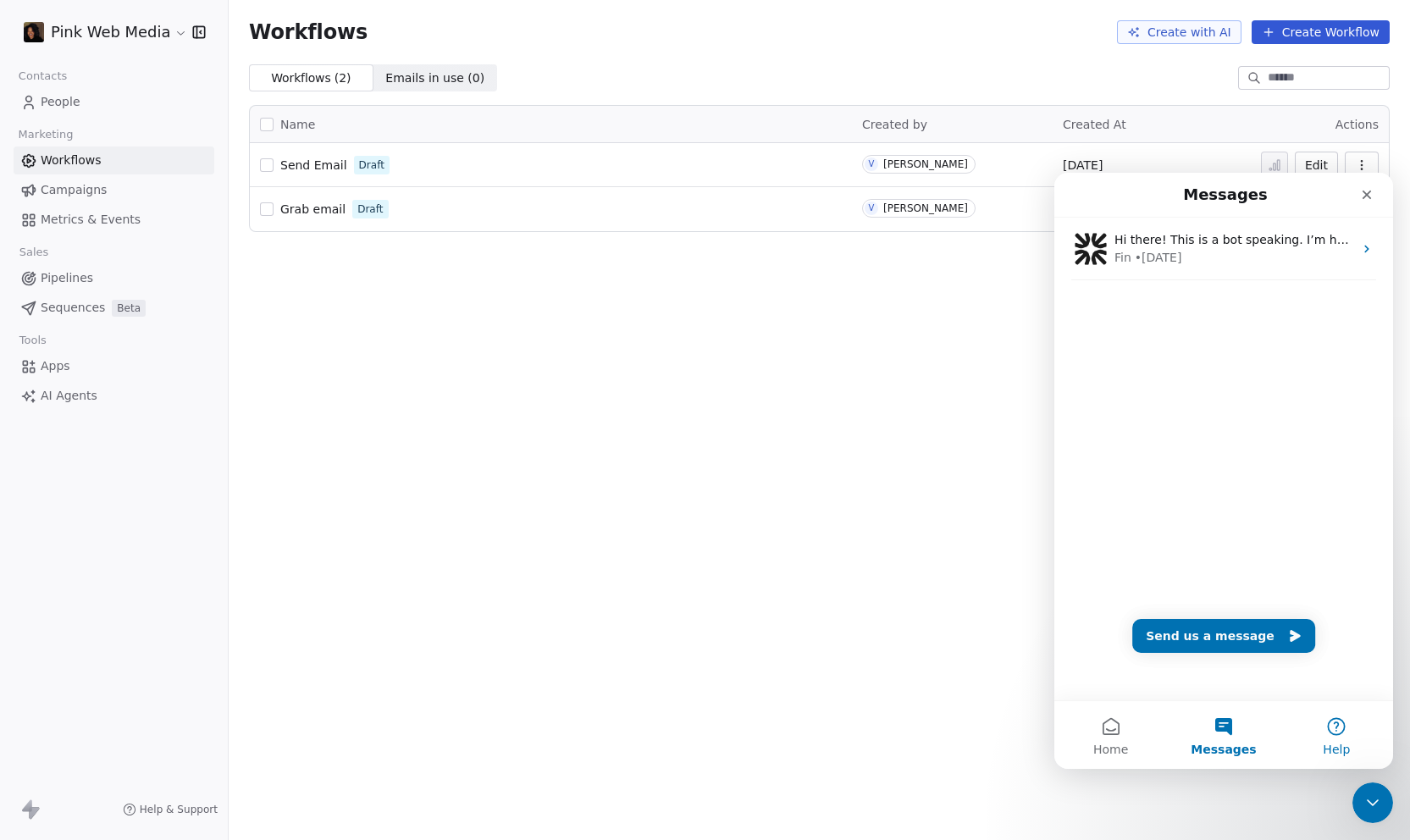
click at [1338, 732] on button "Help" at bounding box center [1336, 735] width 113 height 68
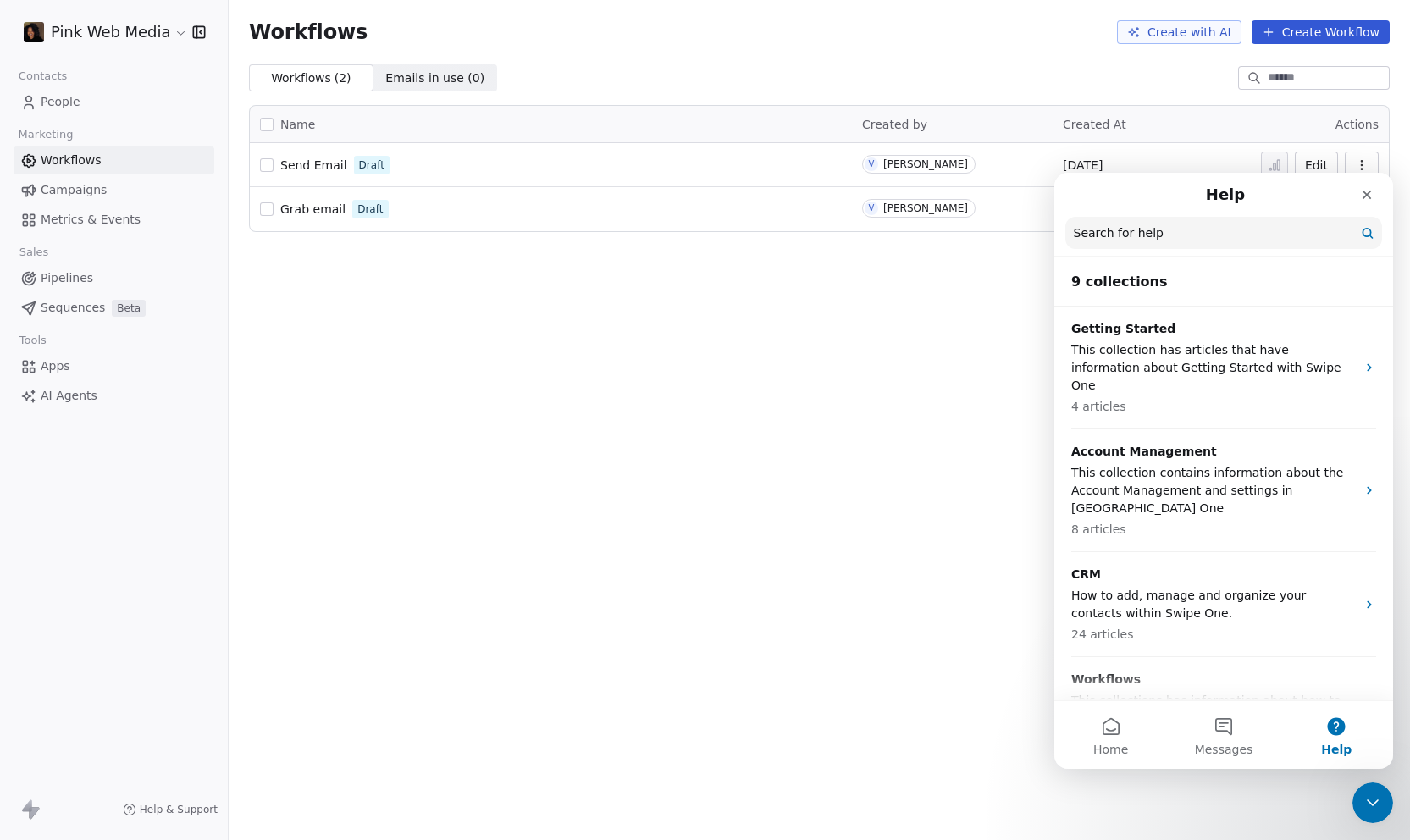
click at [1179, 233] on input "Search for help" at bounding box center [1224, 232] width 316 height 32
click at [1163, 242] on input "Search for help" at bounding box center [1224, 233] width 315 height 32
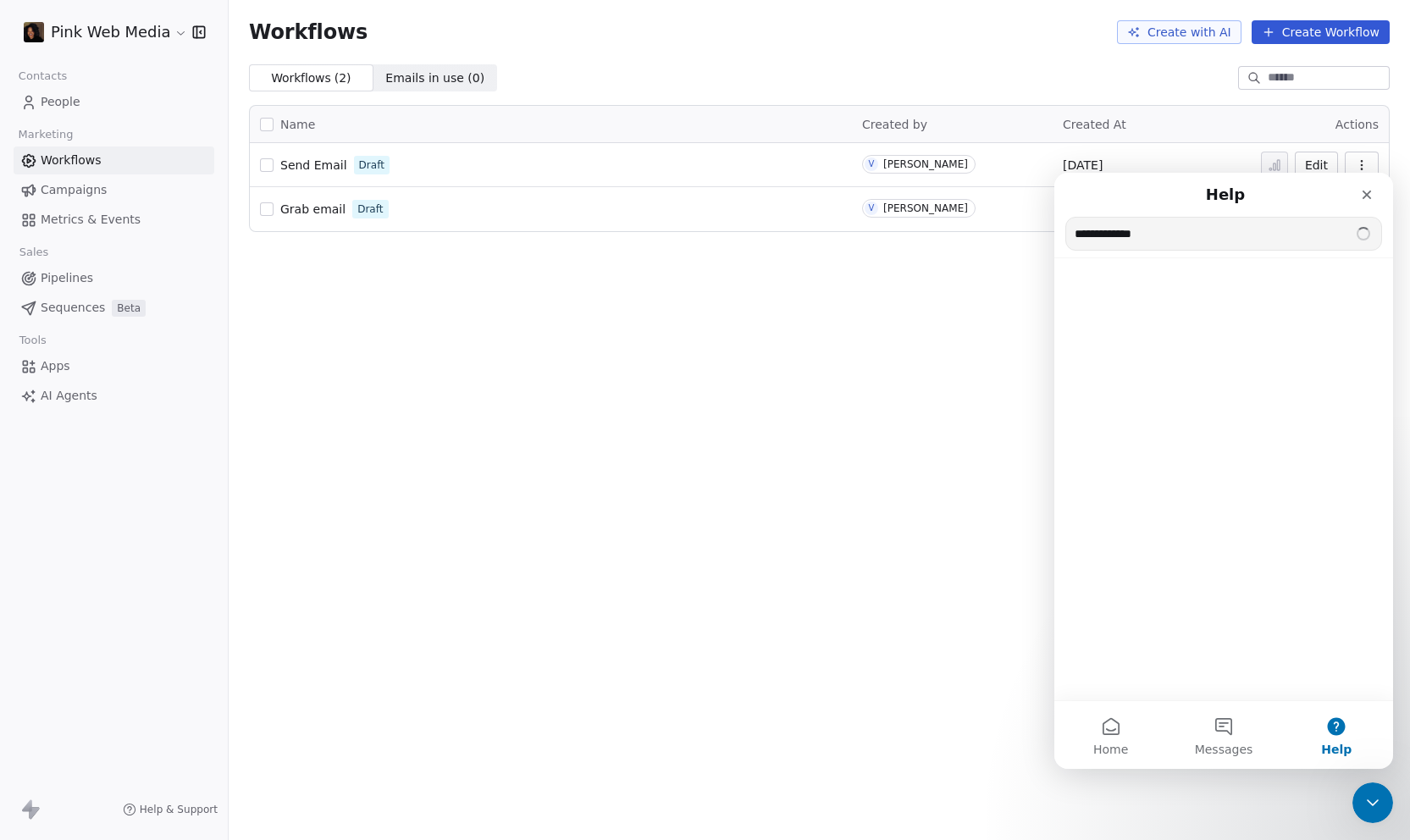
type input "**********"
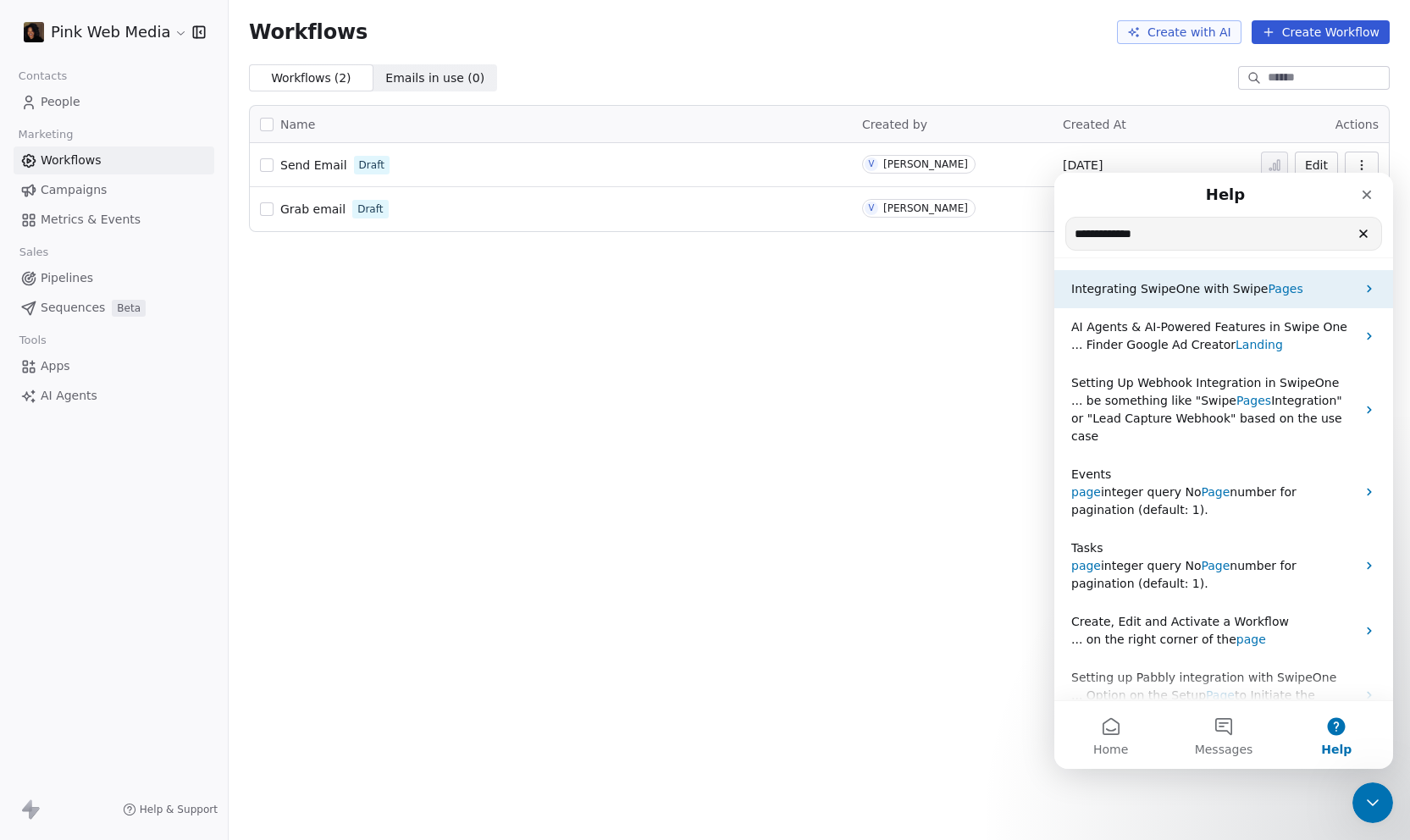
click at [1267, 290] on span "Pages" at bounding box center [1285, 288] width 35 height 14
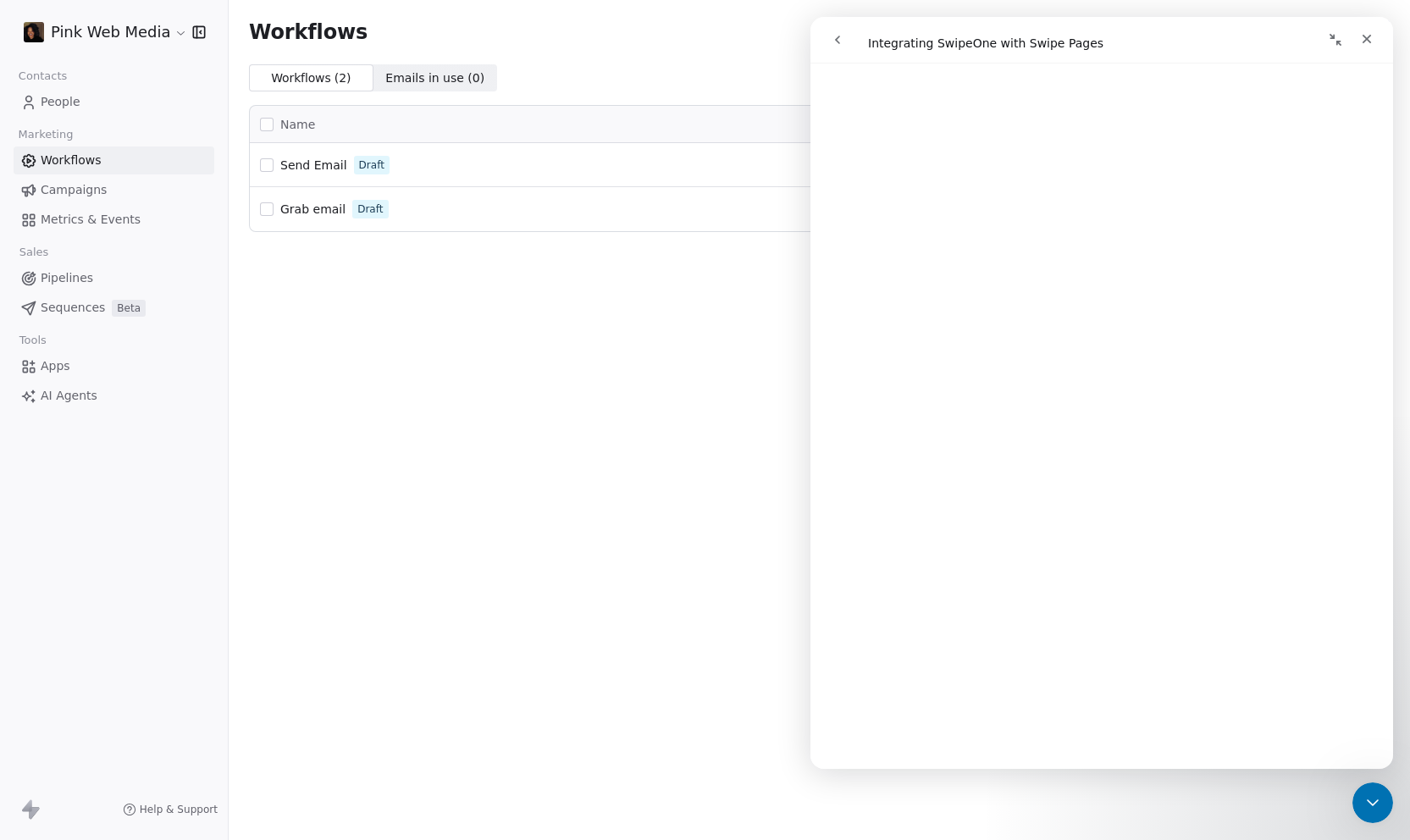
scroll to position [513, 0]
click at [55, 369] on span "Apps" at bounding box center [55, 366] width 30 height 18
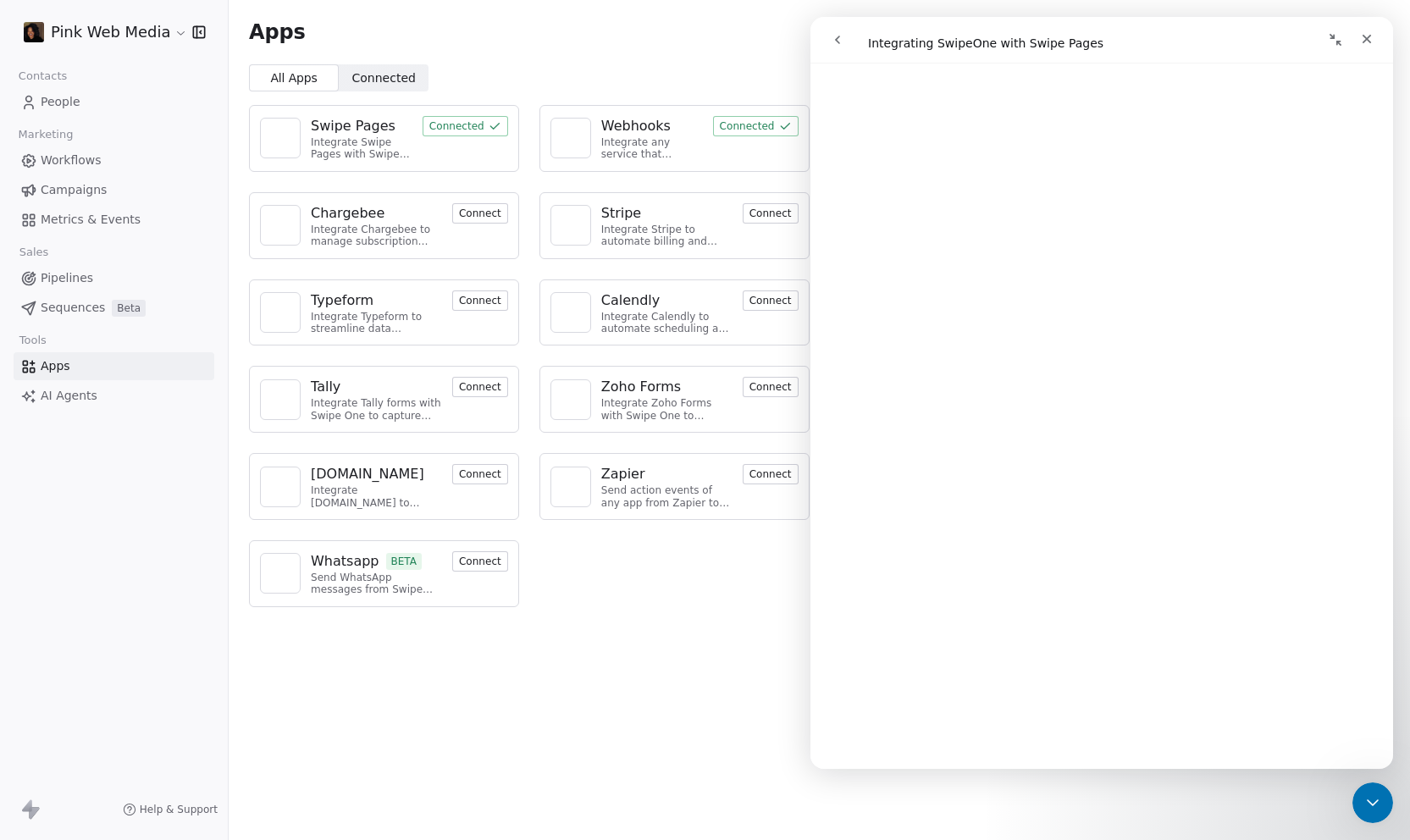
scroll to position [1236, 0]
click at [695, 616] on div "Swipe Pages Integrate Swipe Pages with Swipe One CRM to capture lead data. Conn…" at bounding box center [818, 356] width 1181 height 529
click at [685, 144] on div "Integrate any service that supports webhooks with Swipe One to capture and auto…" at bounding box center [652, 148] width 102 height 25
click at [739, 123] on button "Connected" at bounding box center [755, 126] width 85 height 20
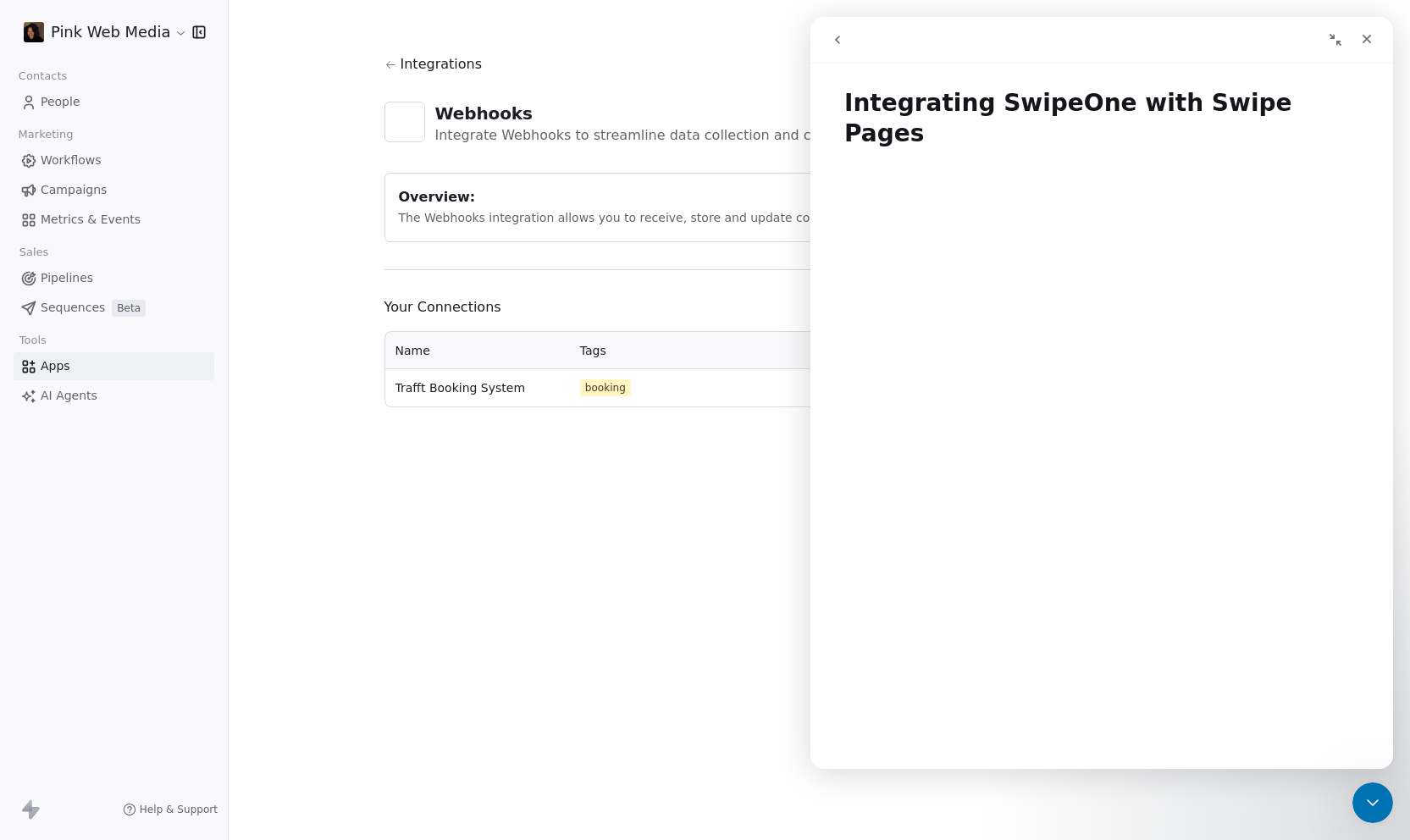
click at [650, 430] on section "Integrations Webhooks Integrate Webhooks to streamline data collection and cust…" at bounding box center [819, 231] width 952 height 462
click at [1360, 48] on div "Close" at bounding box center [1366, 39] width 31 height 31
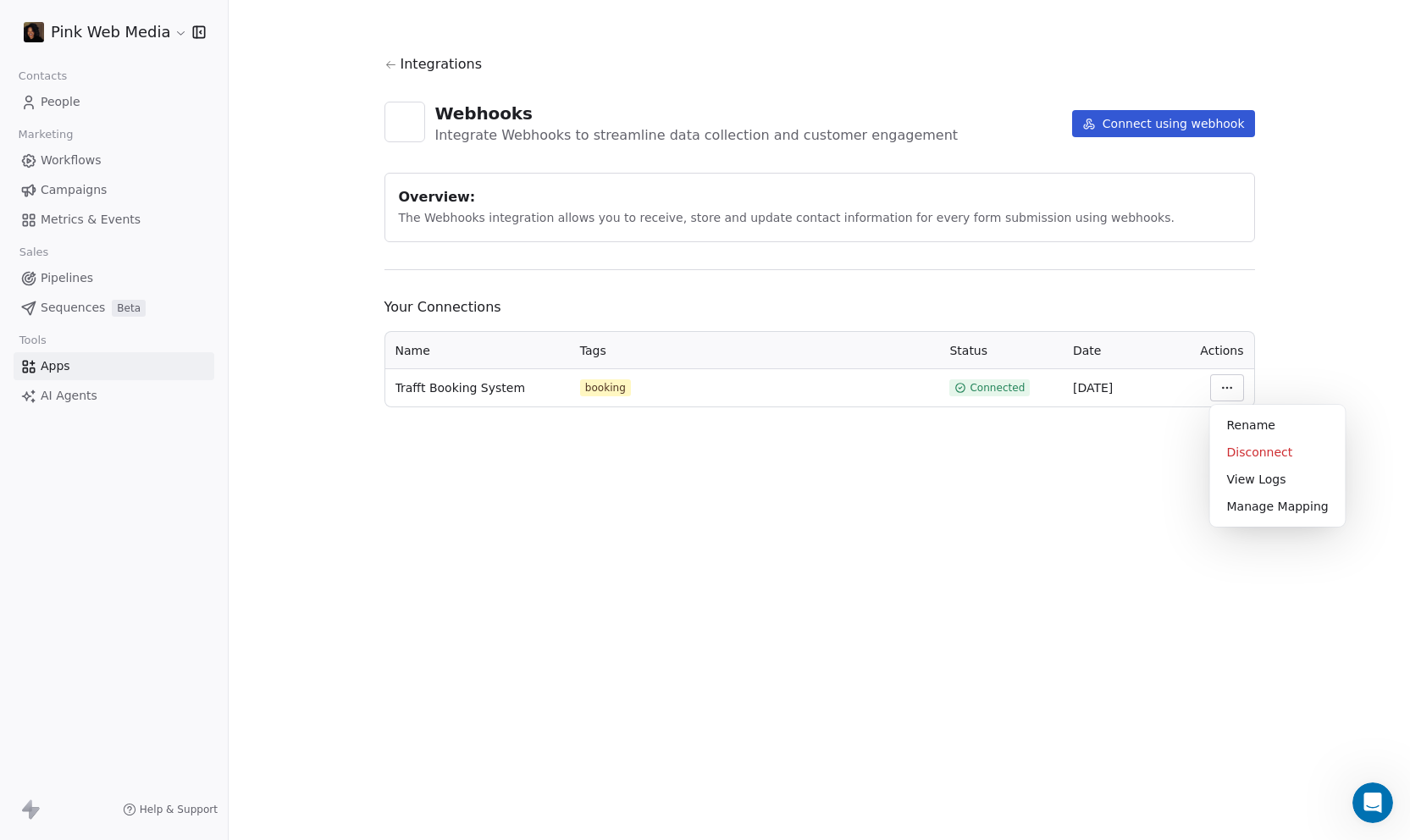
click at [1226, 388] on html "Pink Web Media Contacts People Marketing Workflows Campaigns Metrics & Events S…" at bounding box center [705, 420] width 1410 height 840
click at [1091, 573] on html "Pink Web Media Contacts People Marketing Workflows Campaigns Metrics & Events S…" at bounding box center [705, 420] width 1410 height 840
click at [1175, 128] on button "Connect using webhook" at bounding box center [1163, 124] width 183 height 27
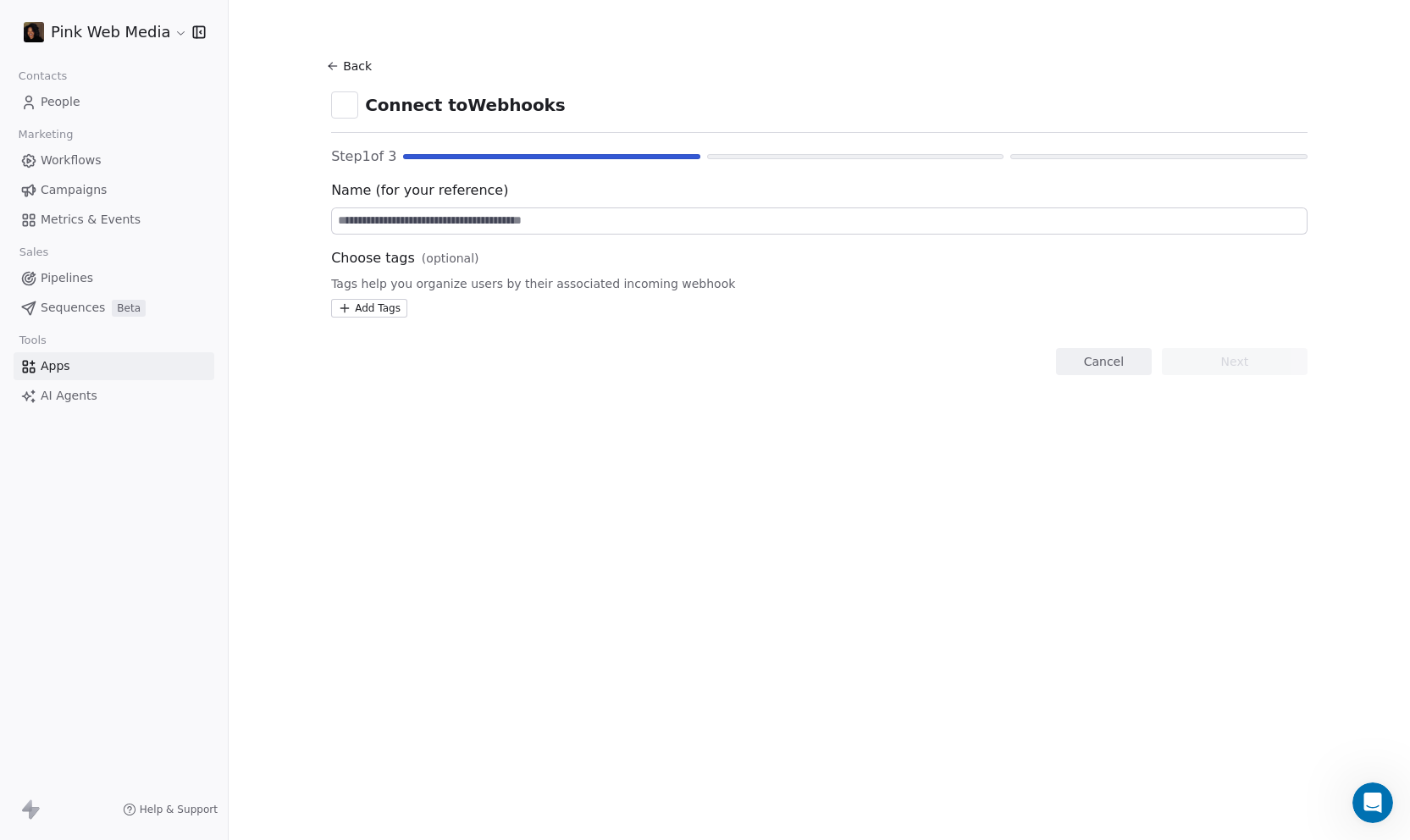
click at [531, 227] on input at bounding box center [819, 221] width 975 height 25
drag, startPoint x: 441, startPoint y: 216, endPoint x: 363, endPoint y: 223, distance: 78.3
click at [363, 223] on input "**********" at bounding box center [819, 221] width 975 height 25
type input "**********"
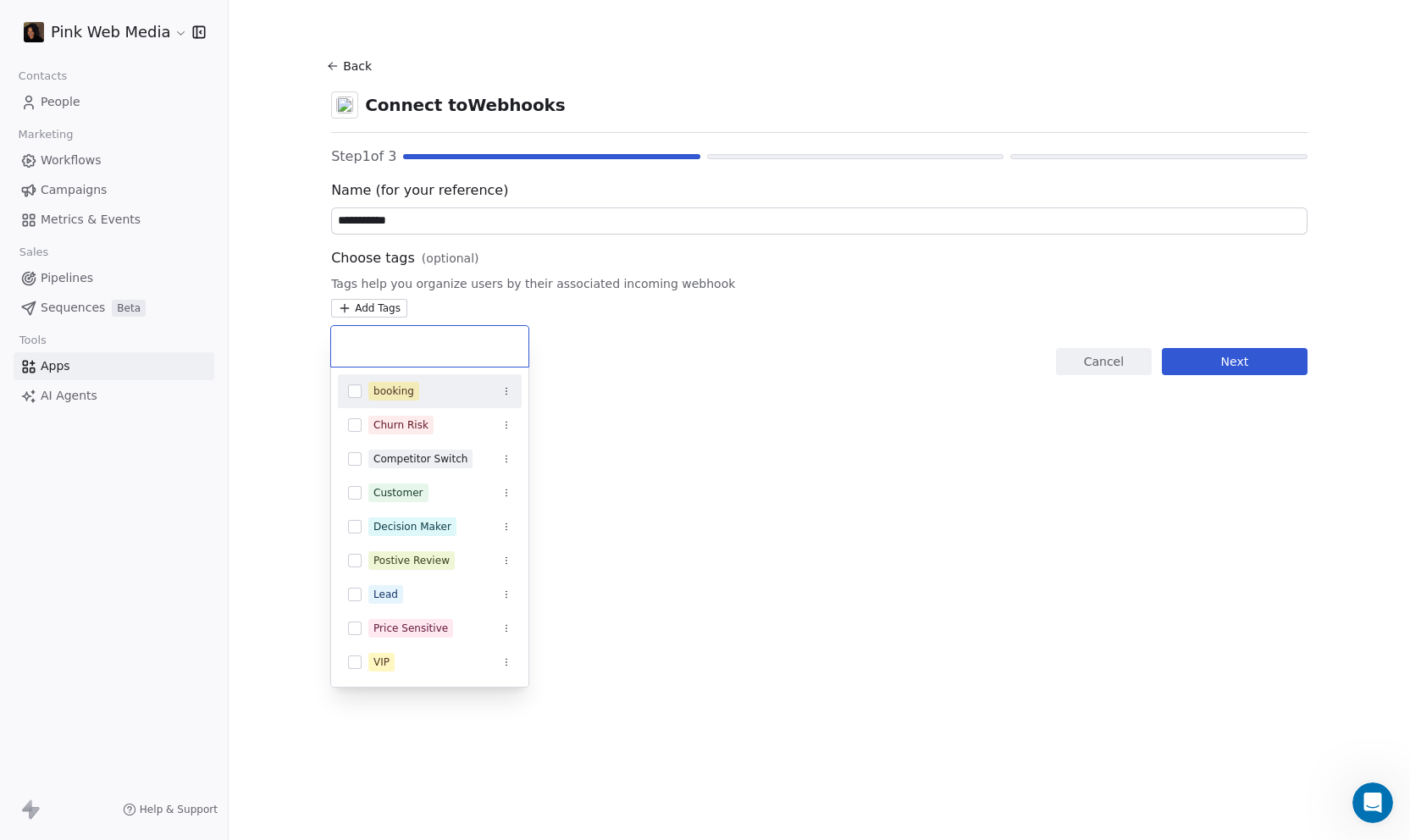
click at [367, 310] on html "**********" at bounding box center [705, 420] width 1410 height 840
click at [368, 348] on input "text" at bounding box center [429, 346] width 177 height 18
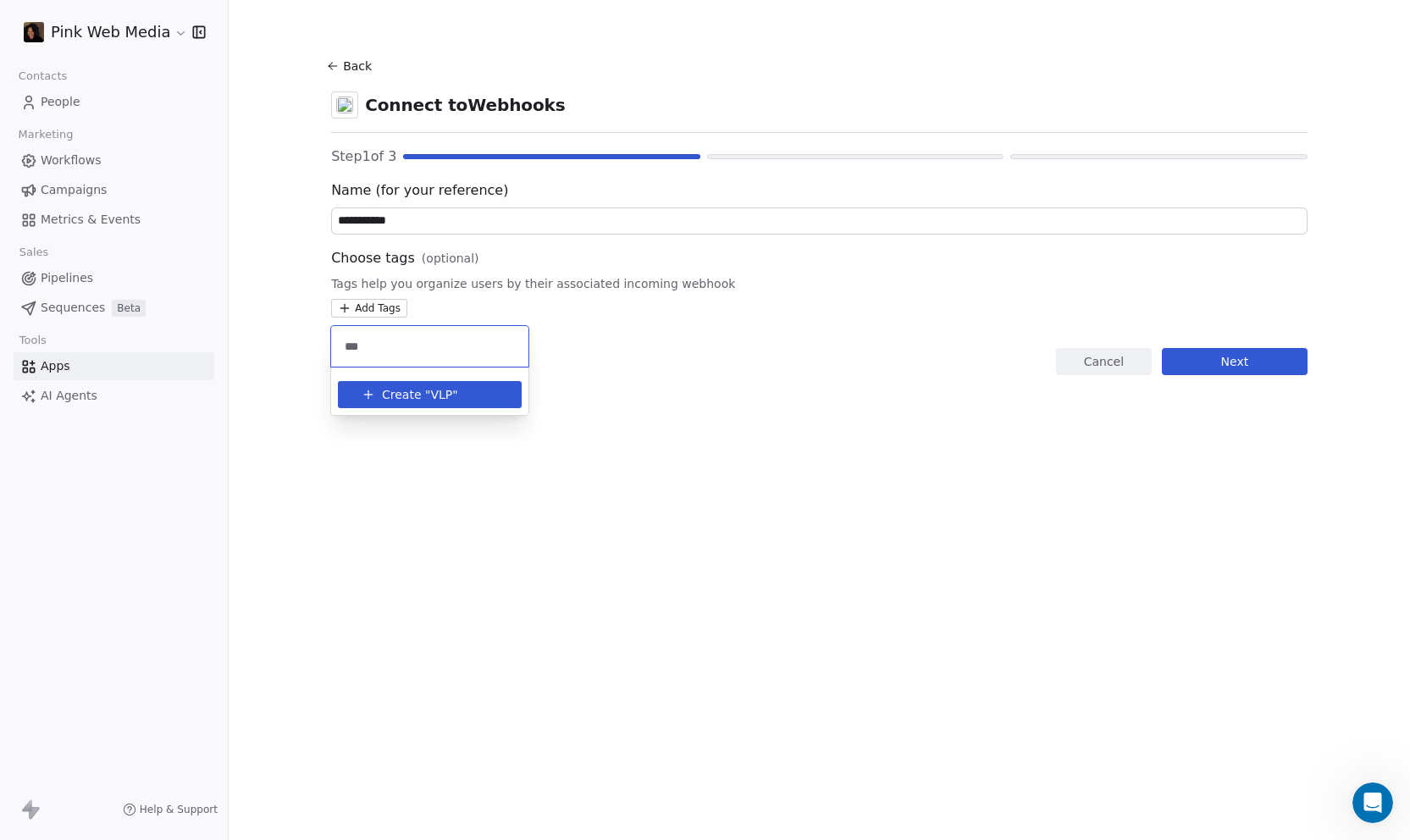
type input "***"
click at [464, 515] on html "**********" at bounding box center [705, 420] width 1410 height 840
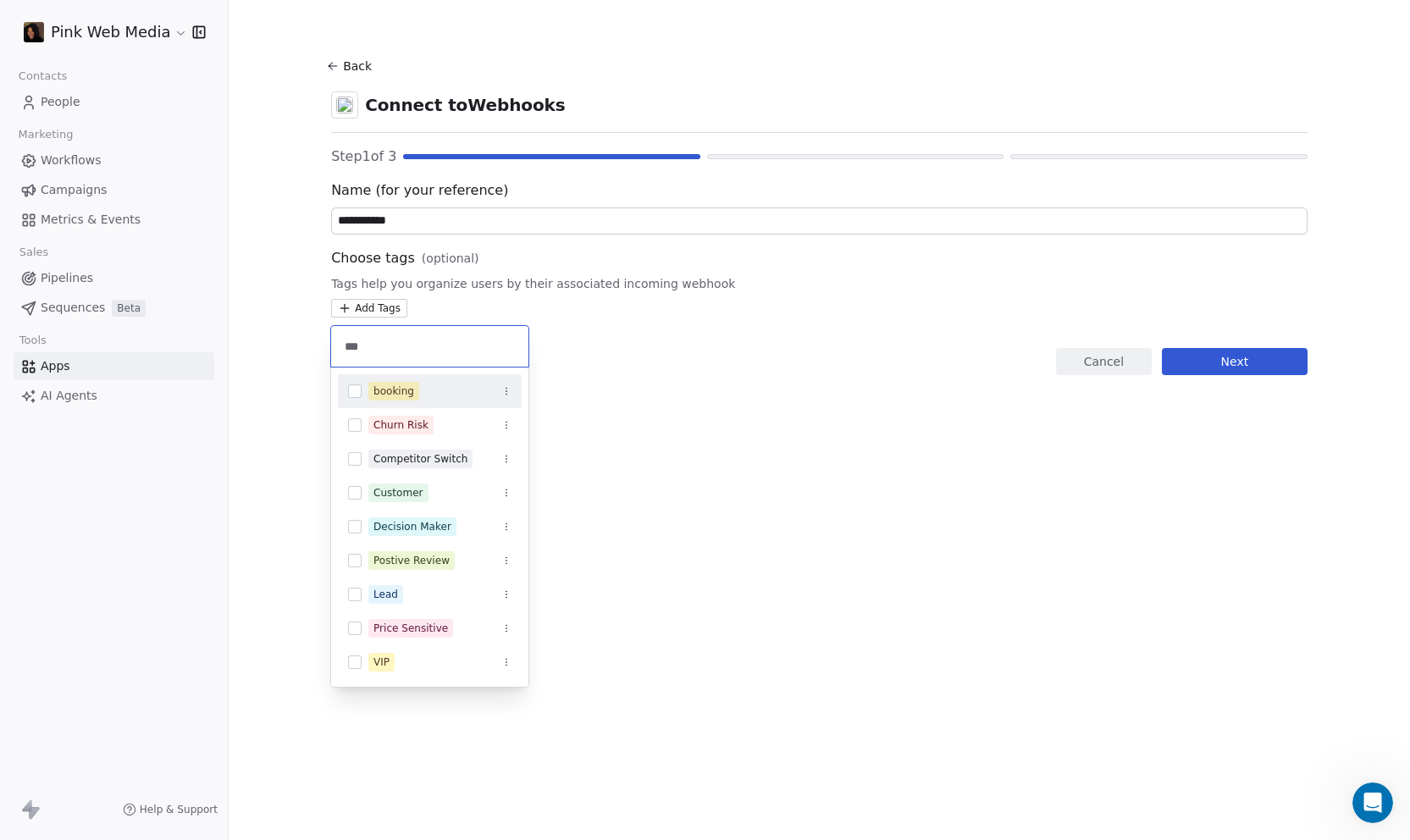
click at [384, 313] on html "**********" at bounding box center [705, 420] width 1410 height 840
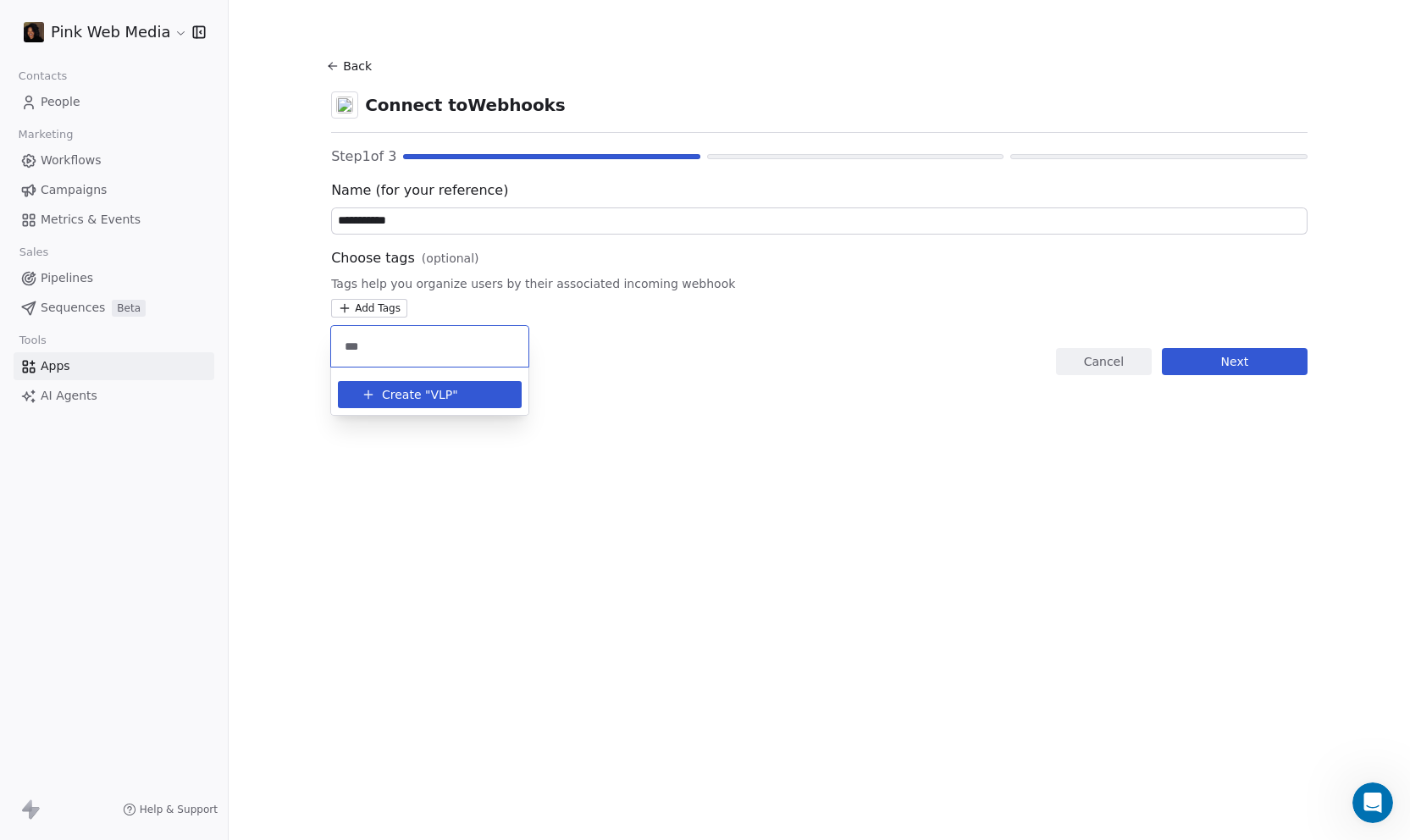
click at [390, 391] on span "Create "" at bounding box center [405, 395] width 48 height 18
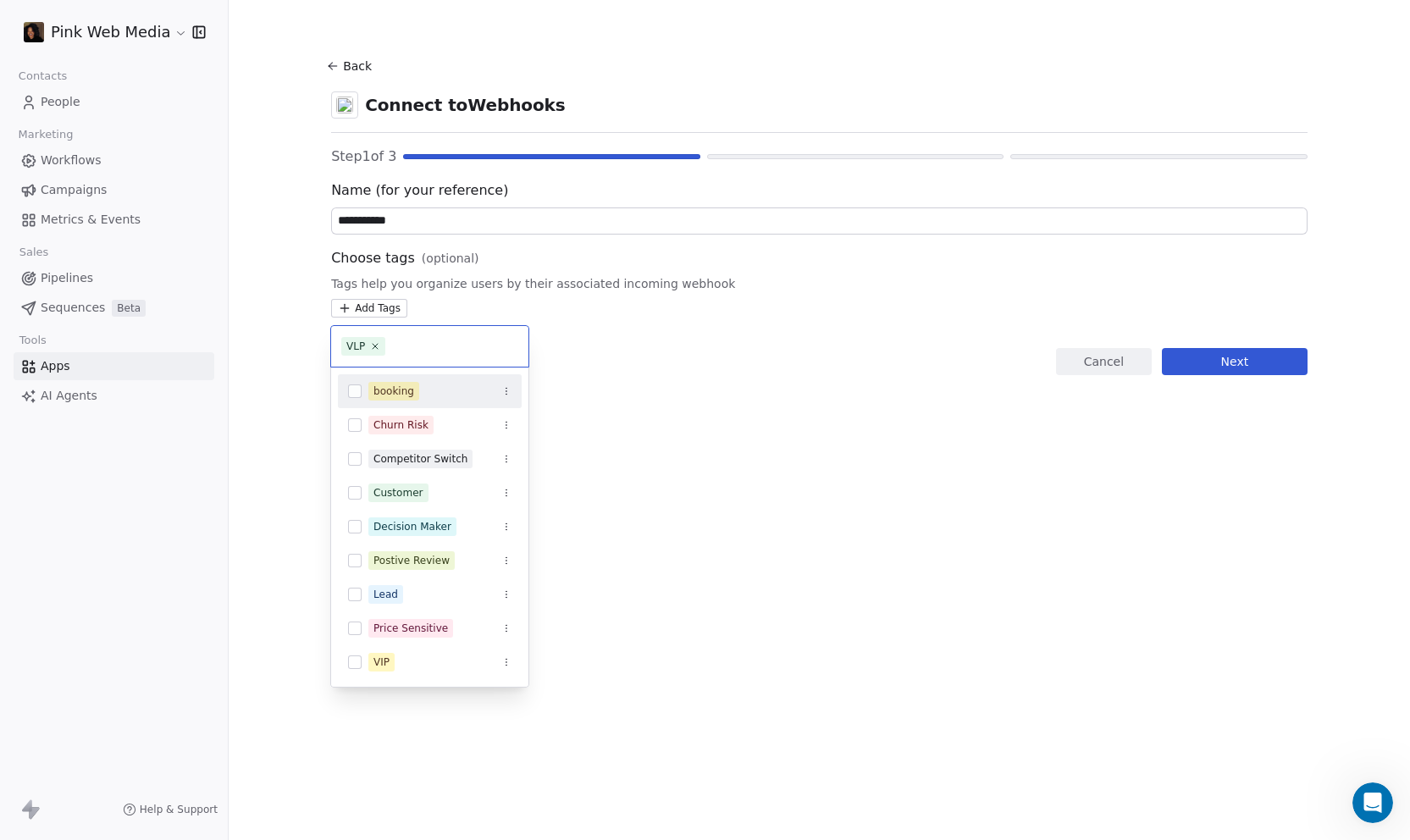
click at [1249, 362] on html "**********" at bounding box center [705, 420] width 1410 height 840
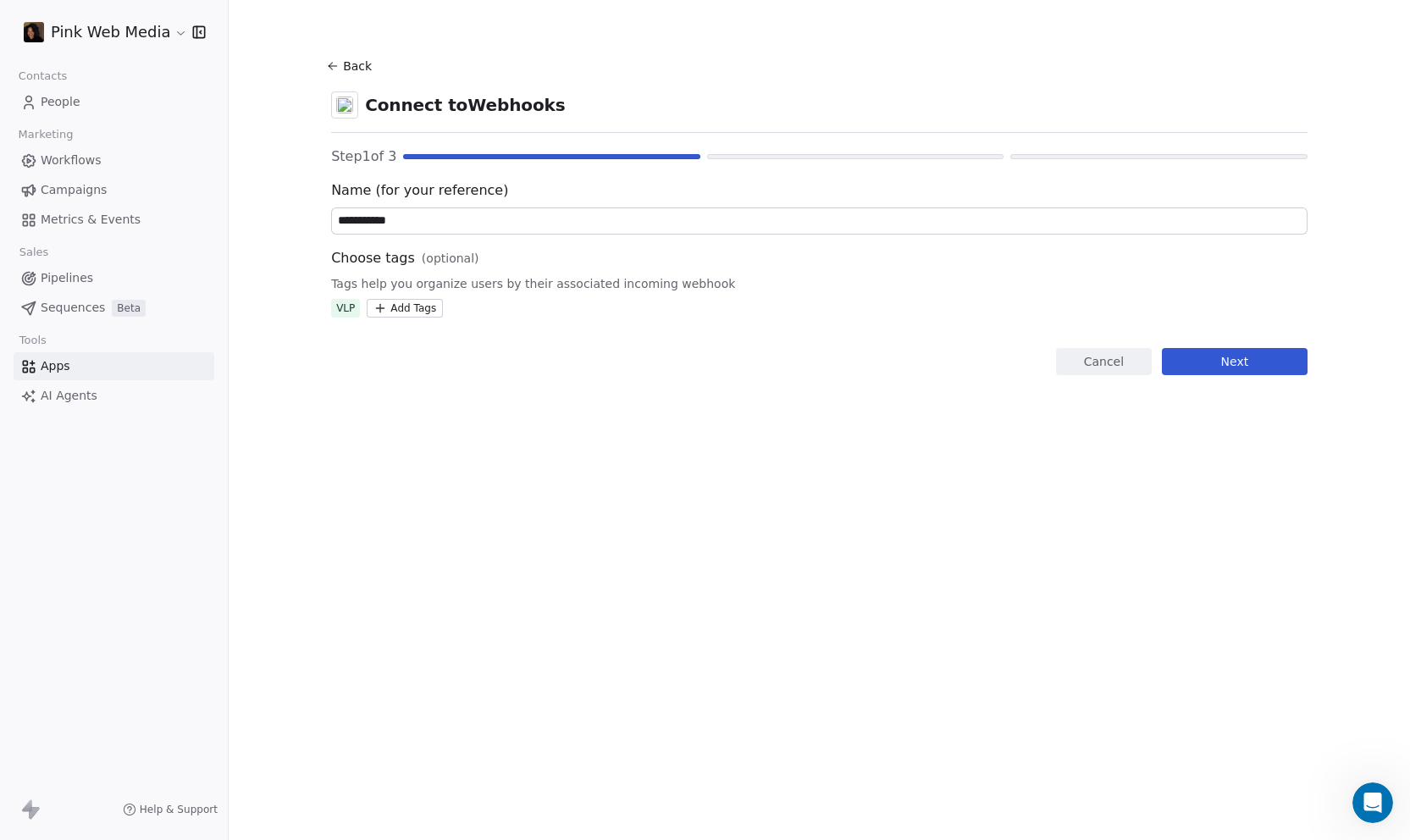
click at [1222, 350] on button "Next" at bounding box center [1235, 362] width 145 height 27
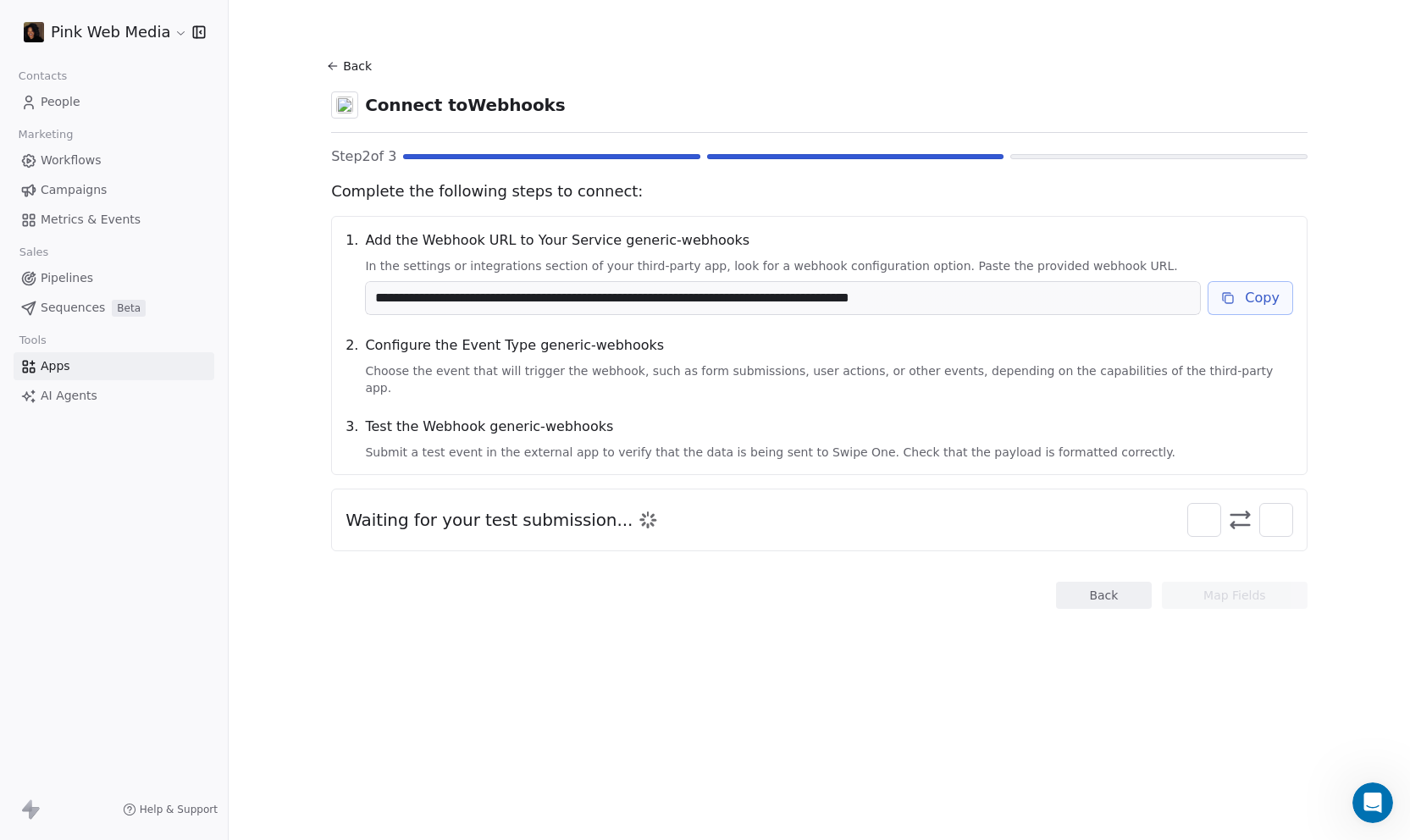
click at [1263, 298] on button "Copy" at bounding box center [1250, 297] width 85 height 34
